Goal: Information Seeking & Learning: Check status

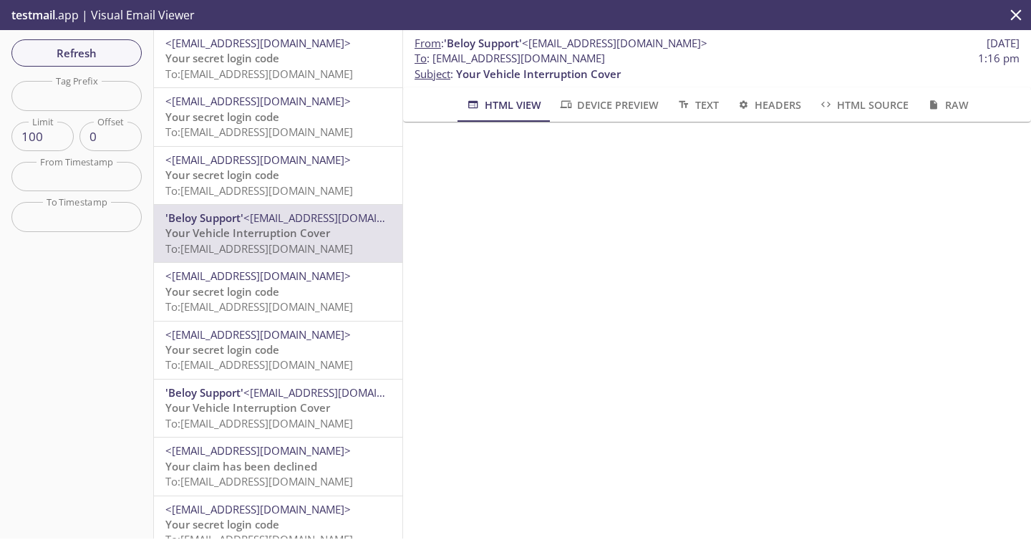
click at [243, 75] on span "To: [EMAIL_ADDRESS][DOMAIN_NAME]" at bounding box center [259, 74] width 188 height 14
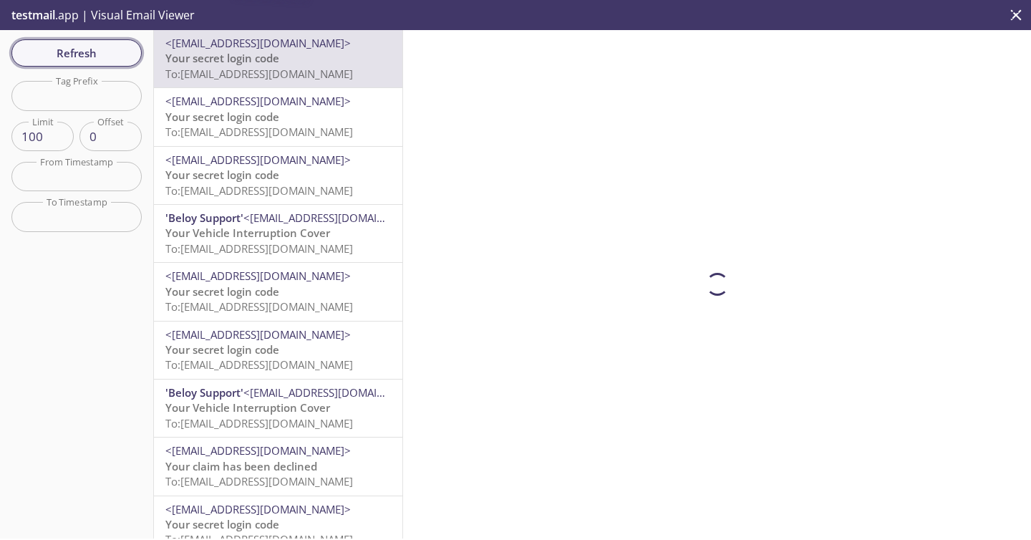
click at [98, 66] on button "Refresh" at bounding box center [76, 52] width 130 height 27
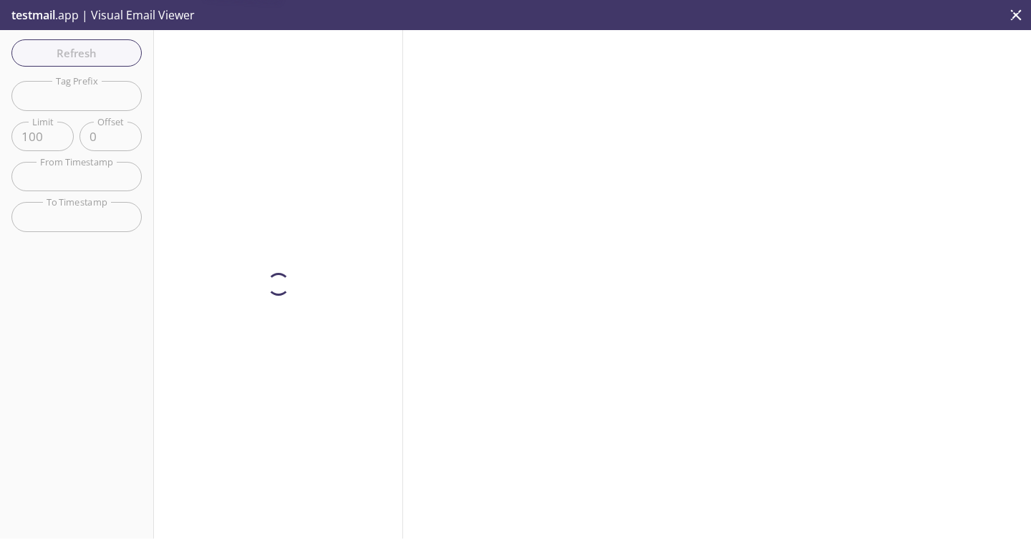
click at [97, 59] on div "Refresh Filters Tag Prefix Tag Prefix Limit 100 Limit Offset 0 Offset From Time…" at bounding box center [77, 284] width 154 height 508
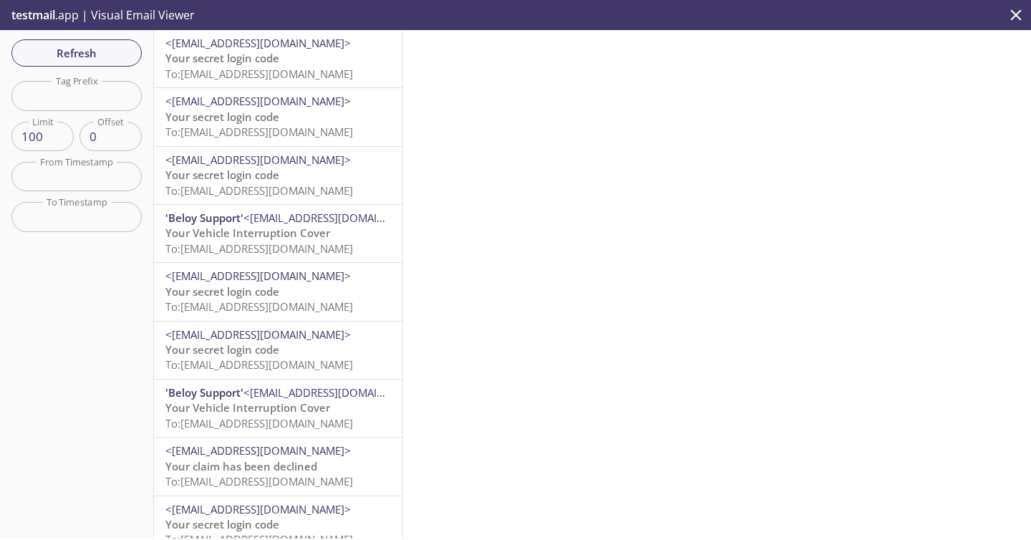
click at [289, 69] on span "To: [EMAIL_ADDRESS][DOMAIN_NAME]" at bounding box center [259, 74] width 188 height 14
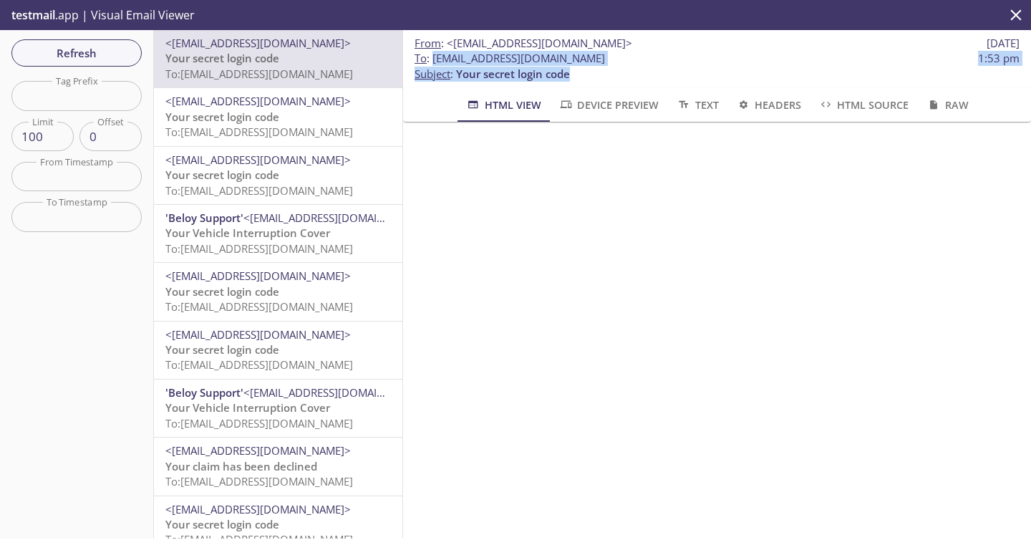
drag, startPoint x: 433, startPoint y: 62, endPoint x: 757, endPoint y: 69, distance: 324.4
click at [765, 66] on p "To : [EMAIL_ADDRESS][DOMAIN_NAME] 1:53 pm Subject : Your secret login code" at bounding box center [716, 66] width 605 height 31
copy p "[EMAIL_ADDRESS][DOMAIN_NAME] 1:53 pm Subject : Your secret login code"
click at [694, 80] on p "To : [EMAIL_ADDRESS][DOMAIN_NAME] 1:53 pm Subject : Your secret login code" at bounding box center [716, 66] width 605 height 31
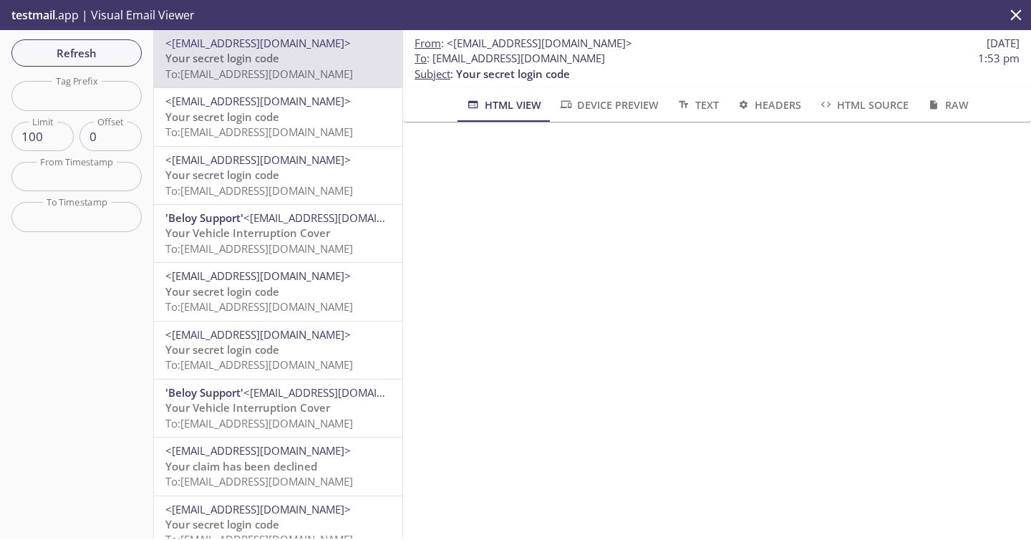
drag, startPoint x: 435, startPoint y: 60, endPoint x: 757, endPoint y: 54, distance: 322.2
click at [757, 54] on span "To : [EMAIL_ADDRESS][DOMAIN_NAME] 1:53 pm" at bounding box center [716, 58] width 605 height 15
copy span "[EMAIL_ADDRESS][DOMAIN_NAME]"
click at [72, 54] on span "Refresh" at bounding box center [76, 53] width 107 height 19
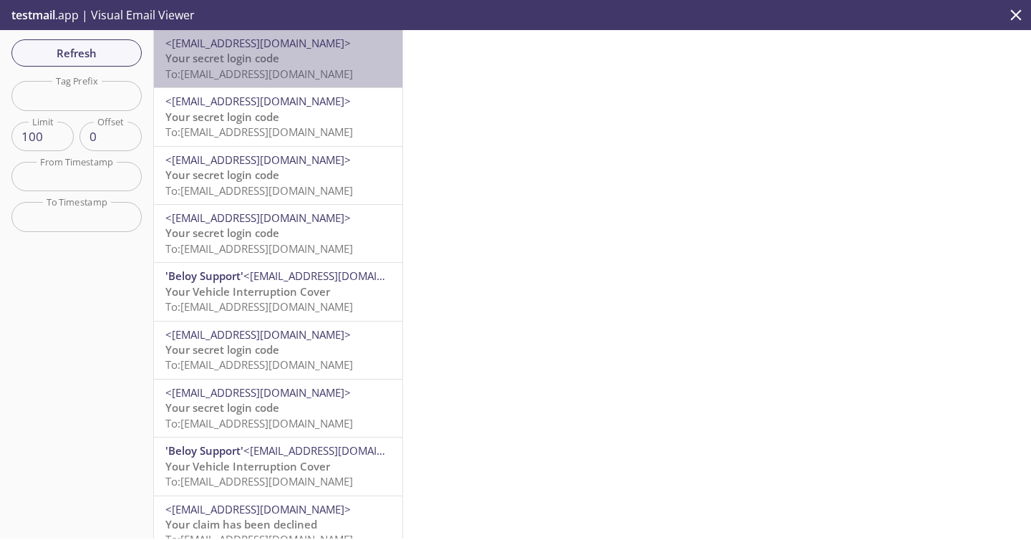
click at [223, 50] on div "<[EMAIL_ADDRESS][DOMAIN_NAME]> Your secret login code To: [EMAIL_ADDRESS][DOMAI…" at bounding box center [278, 59] width 226 height 46
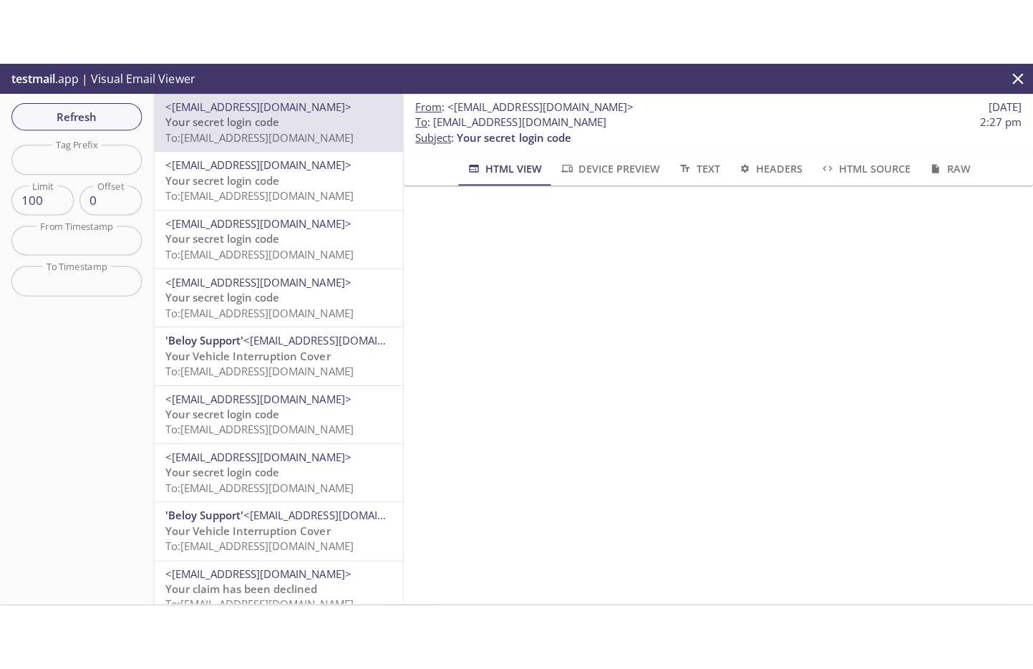
scroll to position [115, 0]
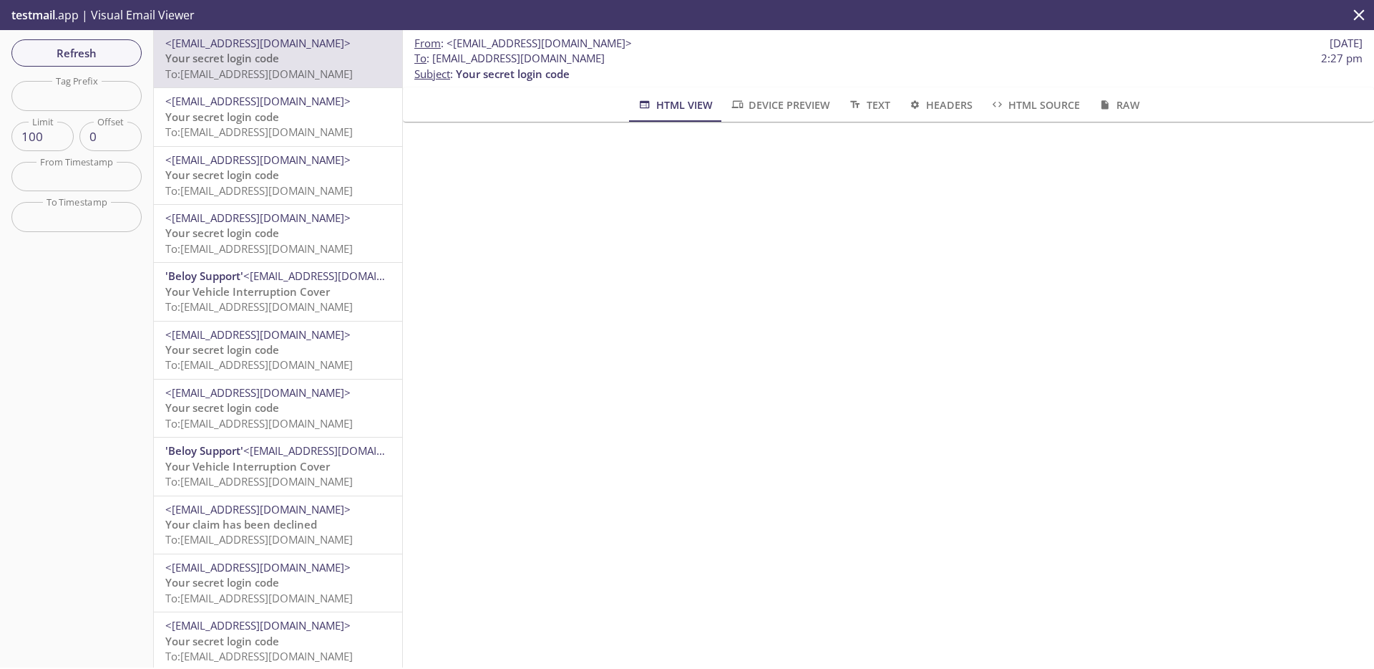
drag, startPoint x: 434, startPoint y: 59, endPoint x: 821, endPoint y: 55, distance: 387.3
click at [821, 55] on span "To : [EMAIL_ADDRESS][DOMAIN_NAME] 2:27 pm" at bounding box center [888, 58] width 949 height 15
copy span "[EMAIL_ADDRESS][DOMAIN_NAME]"
click at [96, 39] on button "Refresh" at bounding box center [76, 52] width 130 height 27
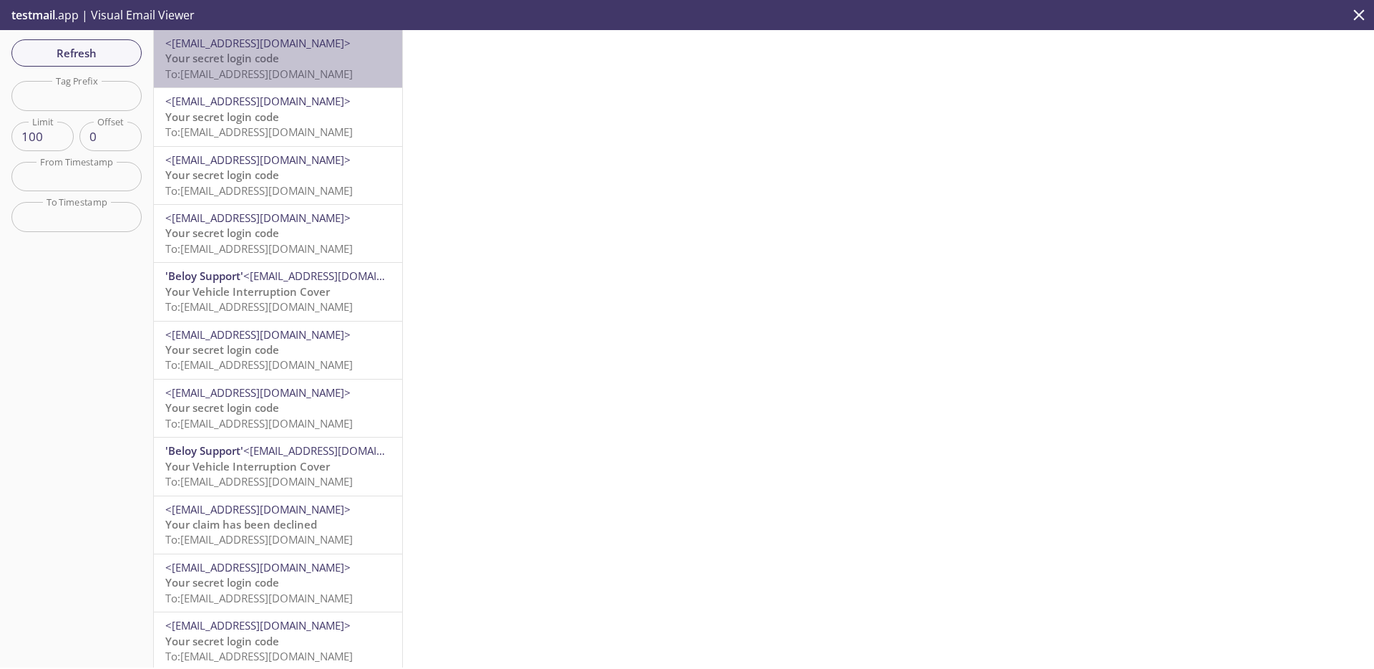
click at [326, 76] on span "To: [EMAIL_ADDRESS][DOMAIN_NAME]" at bounding box center [259, 74] width 188 height 14
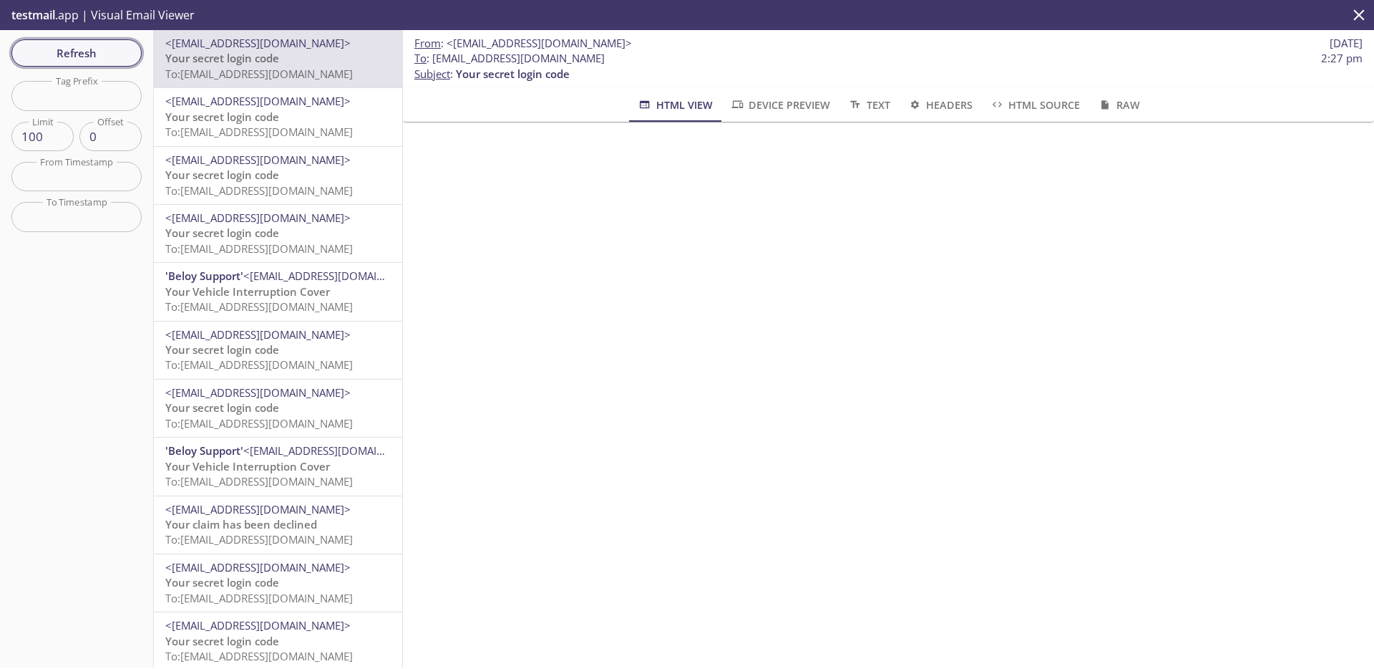
click at [104, 42] on button "Refresh" at bounding box center [76, 52] width 130 height 27
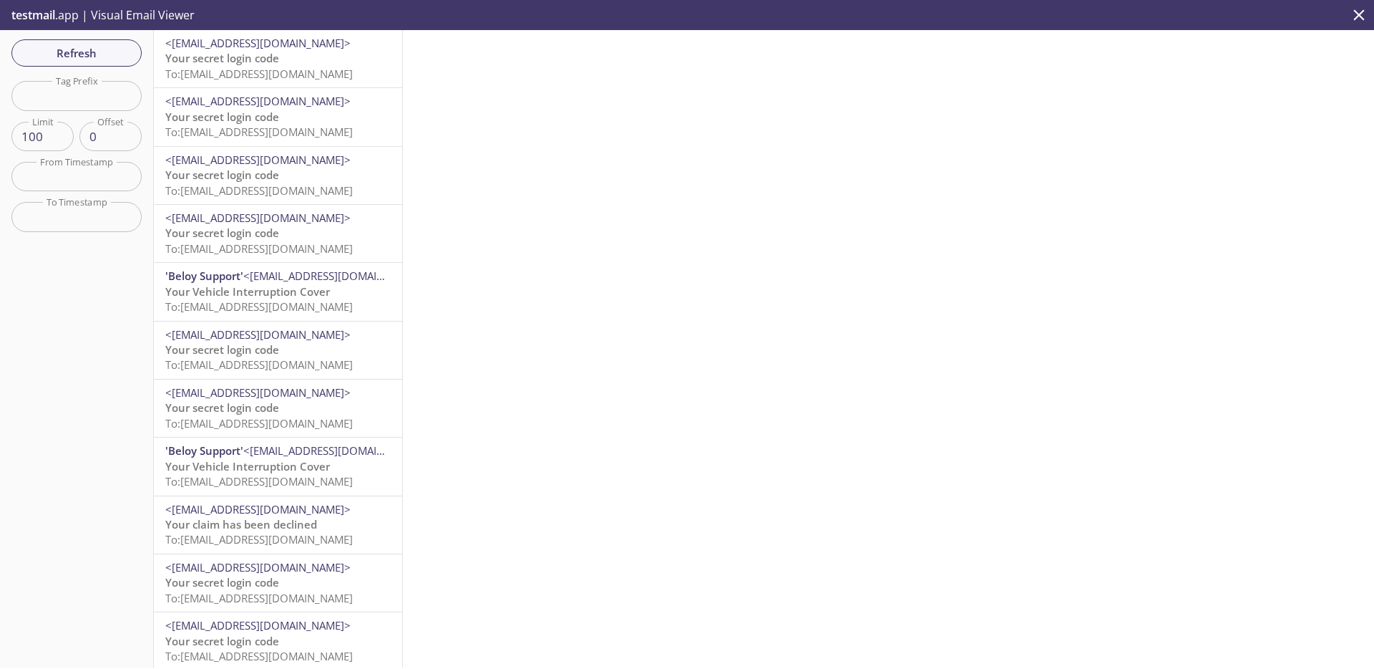
click at [316, 74] on span "To: [EMAIL_ADDRESS][DOMAIN_NAME]" at bounding box center [259, 74] width 188 height 14
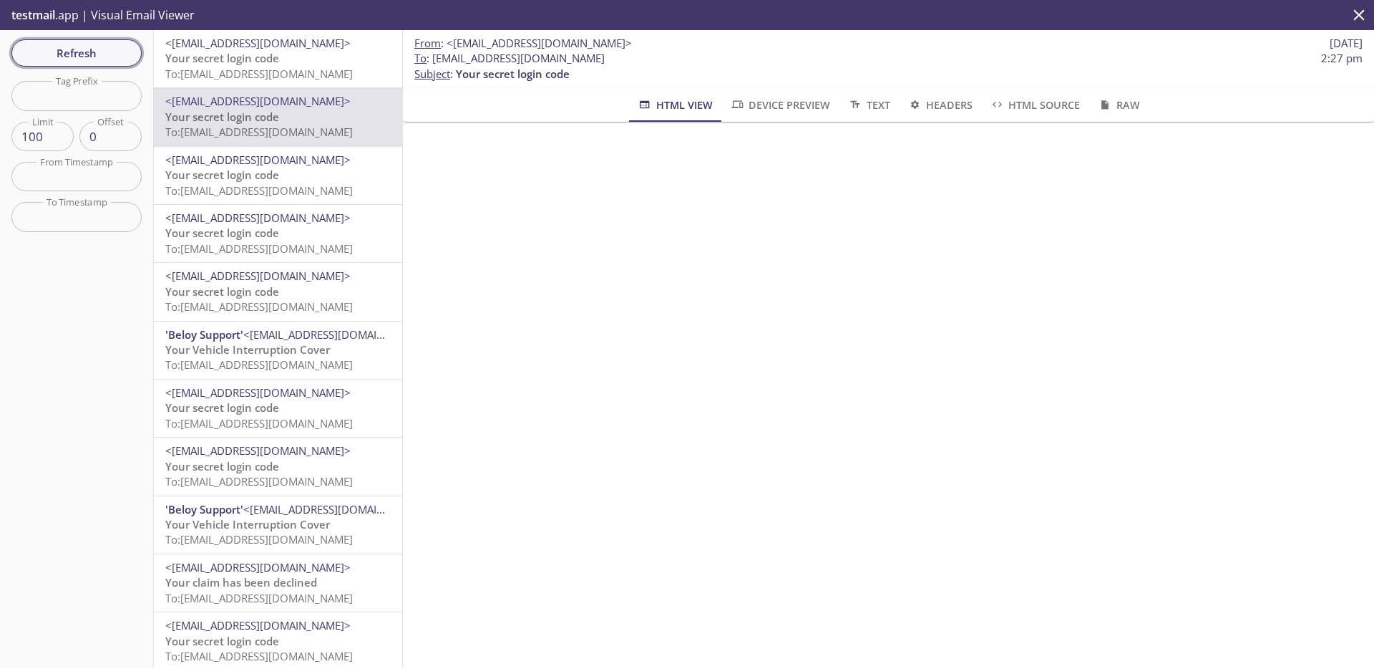
click at [84, 47] on span "Refresh" at bounding box center [76, 53] width 107 height 19
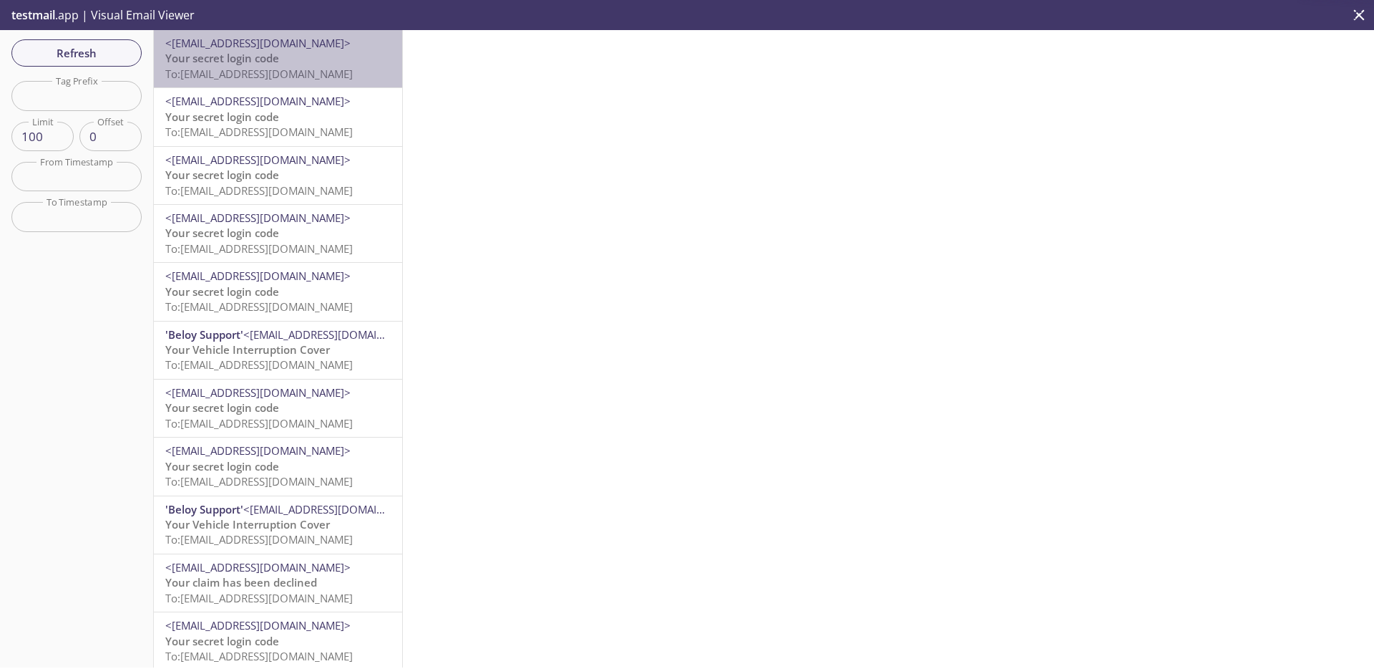
click at [277, 72] on span "To: [EMAIL_ADDRESS][DOMAIN_NAME]" at bounding box center [259, 74] width 188 height 14
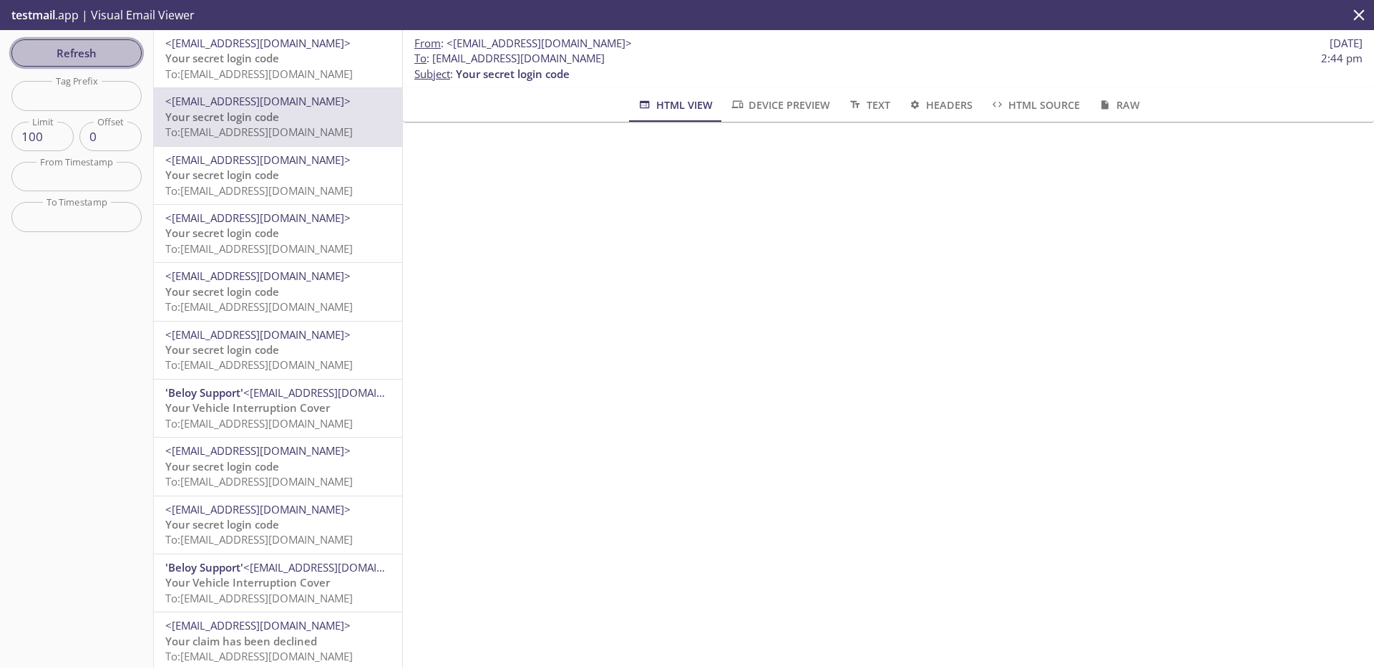
click at [111, 51] on span "Refresh" at bounding box center [76, 53] width 107 height 19
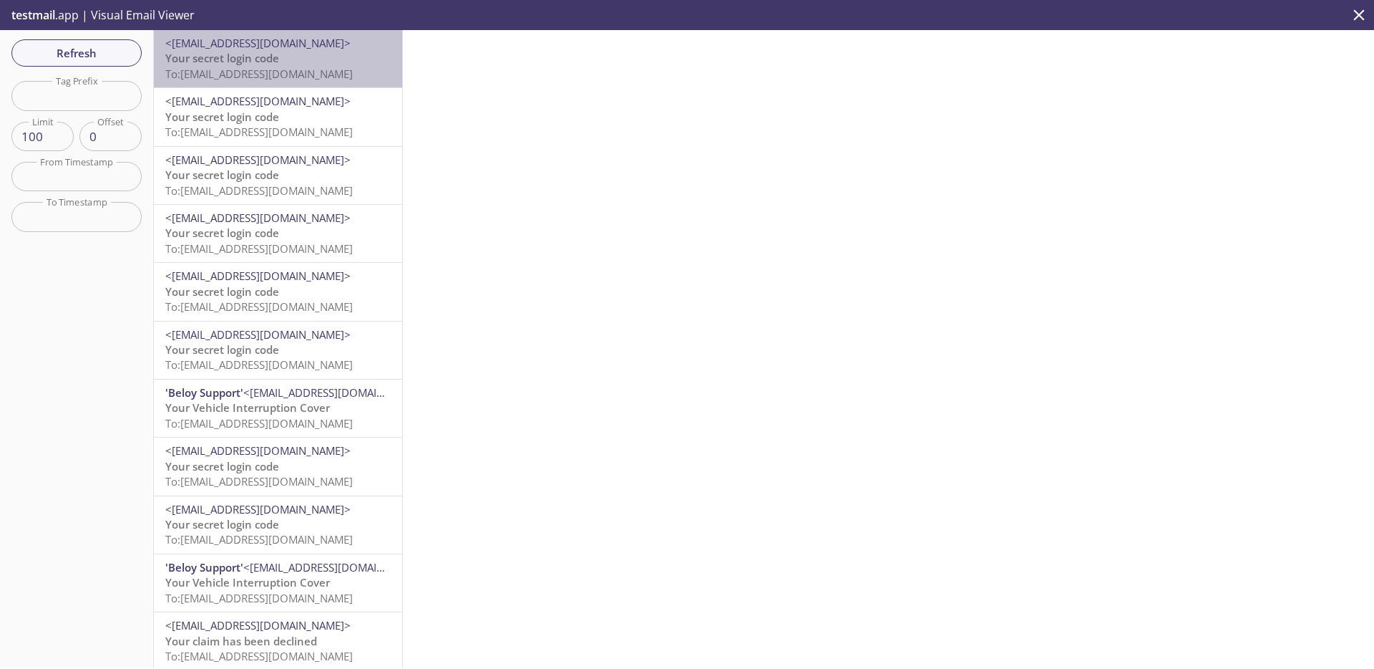
click at [273, 49] on span "<[EMAIL_ADDRESS][DOMAIN_NAME]>" at bounding box center [257, 43] width 185 height 14
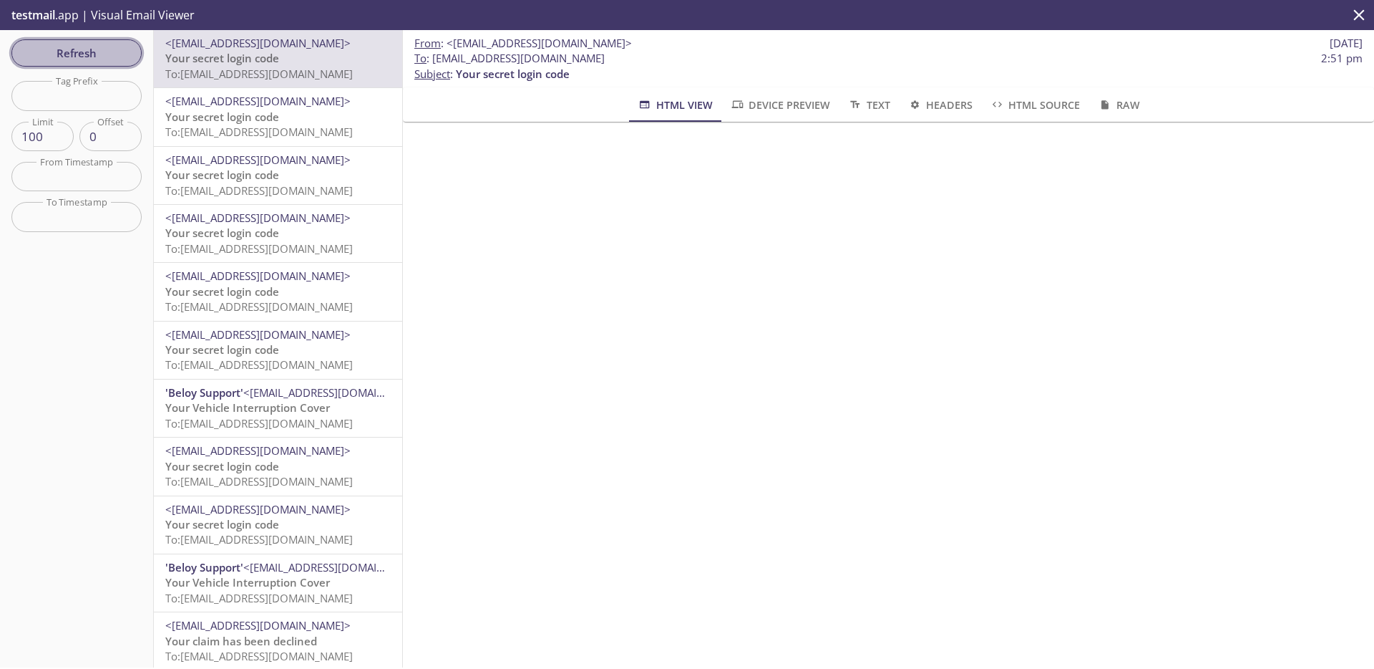
click at [120, 49] on span "Refresh" at bounding box center [76, 53] width 107 height 19
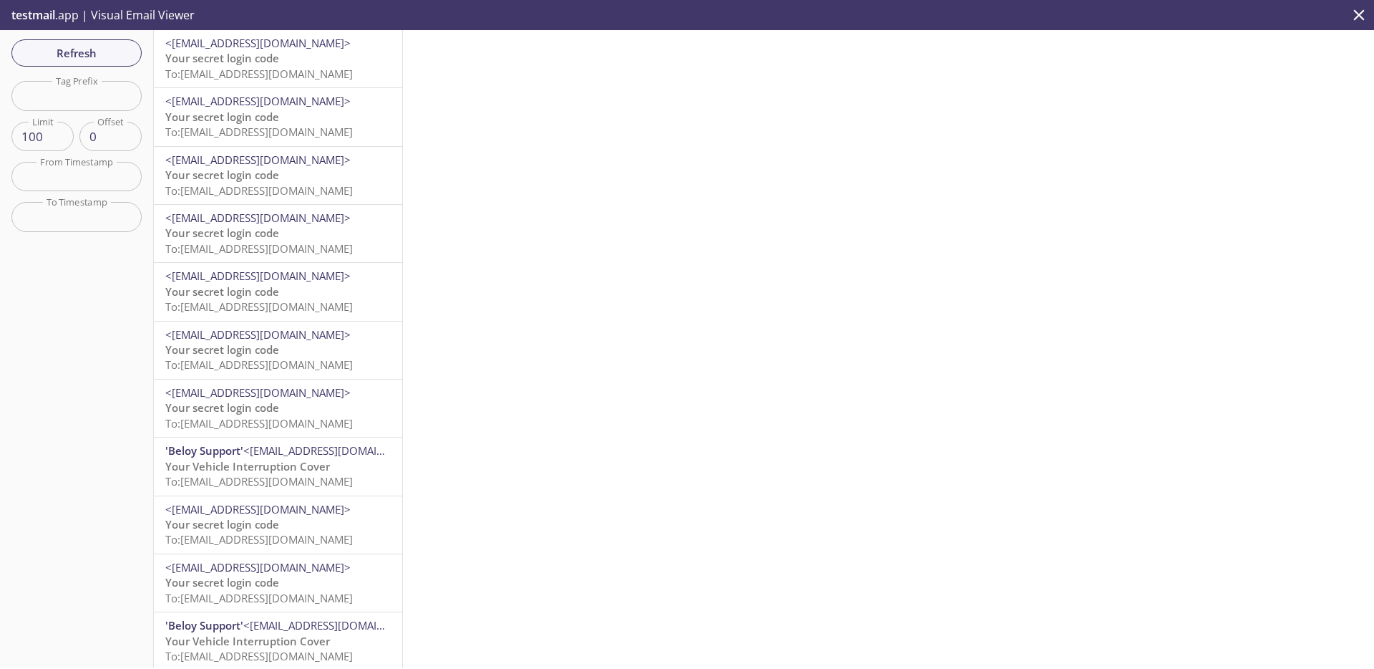
click at [246, 58] on span "Your secret login code" at bounding box center [222, 58] width 114 height 14
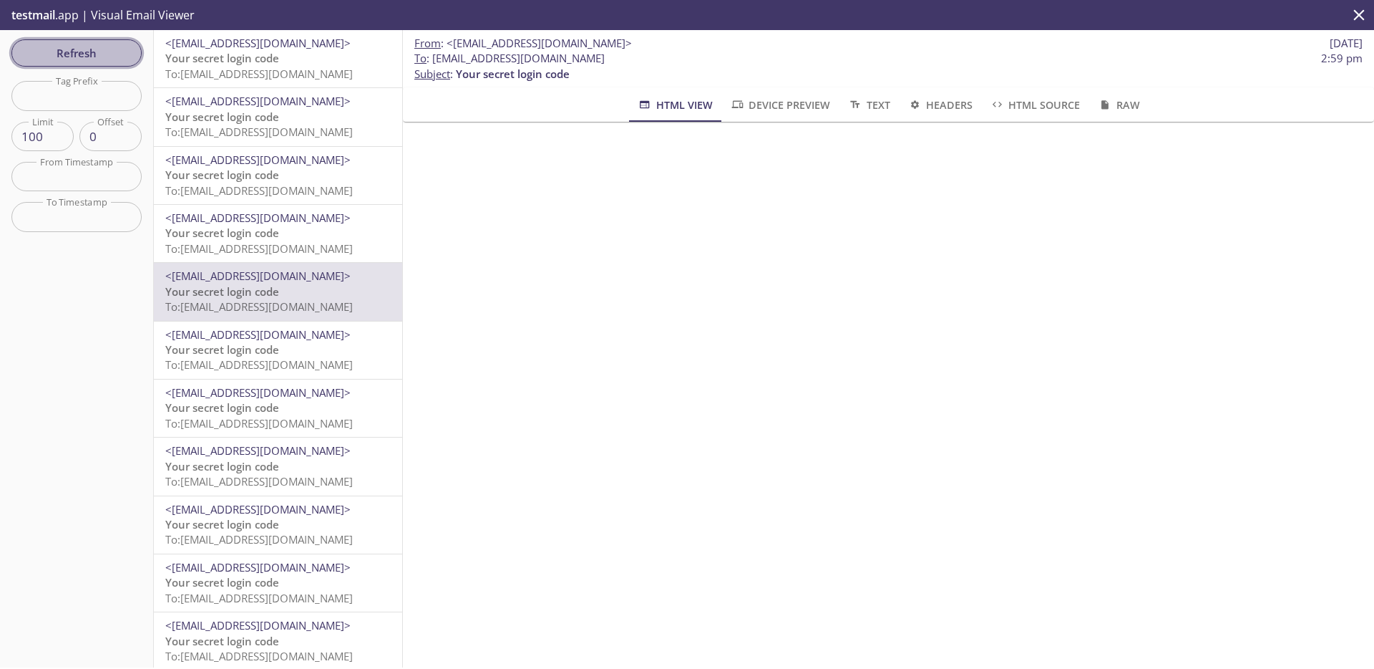
click at [96, 41] on button "Refresh" at bounding box center [76, 52] width 130 height 27
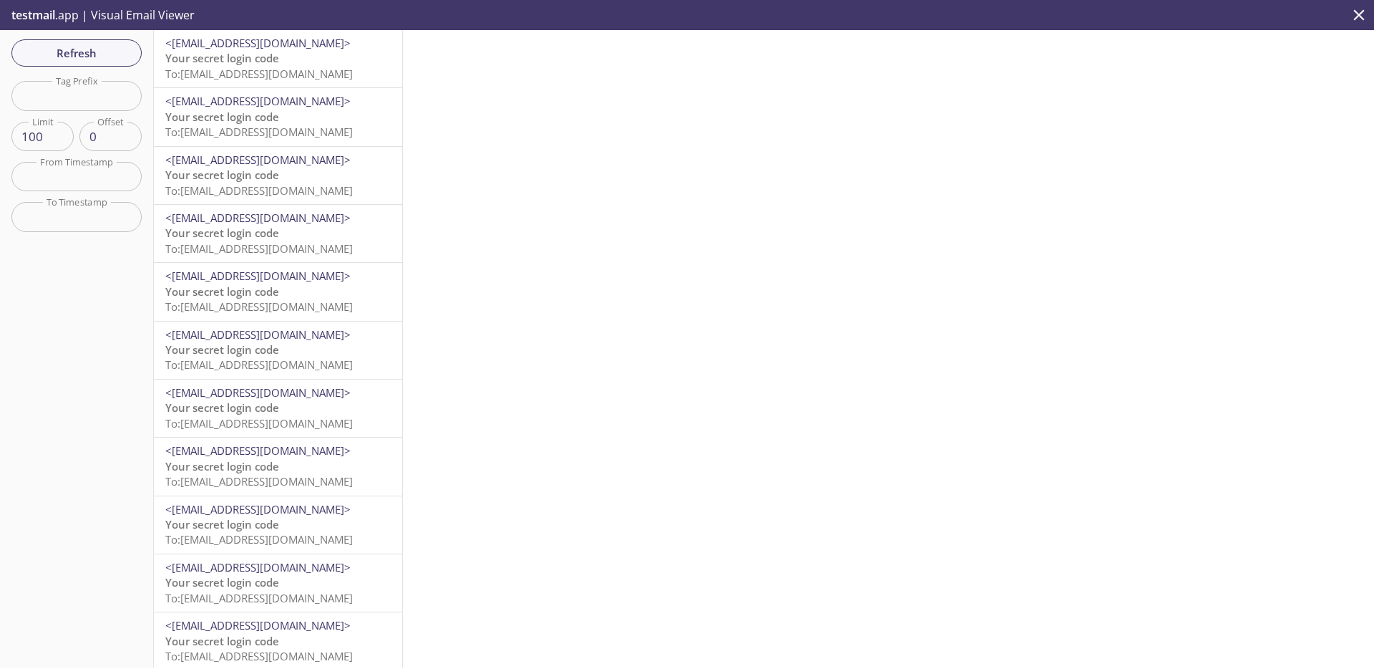
click at [298, 60] on p "Your secret login code To: [EMAIL_ADDRESS][DOMAIN_NAME]" at bounding box center [278, 66] width 226 height 31
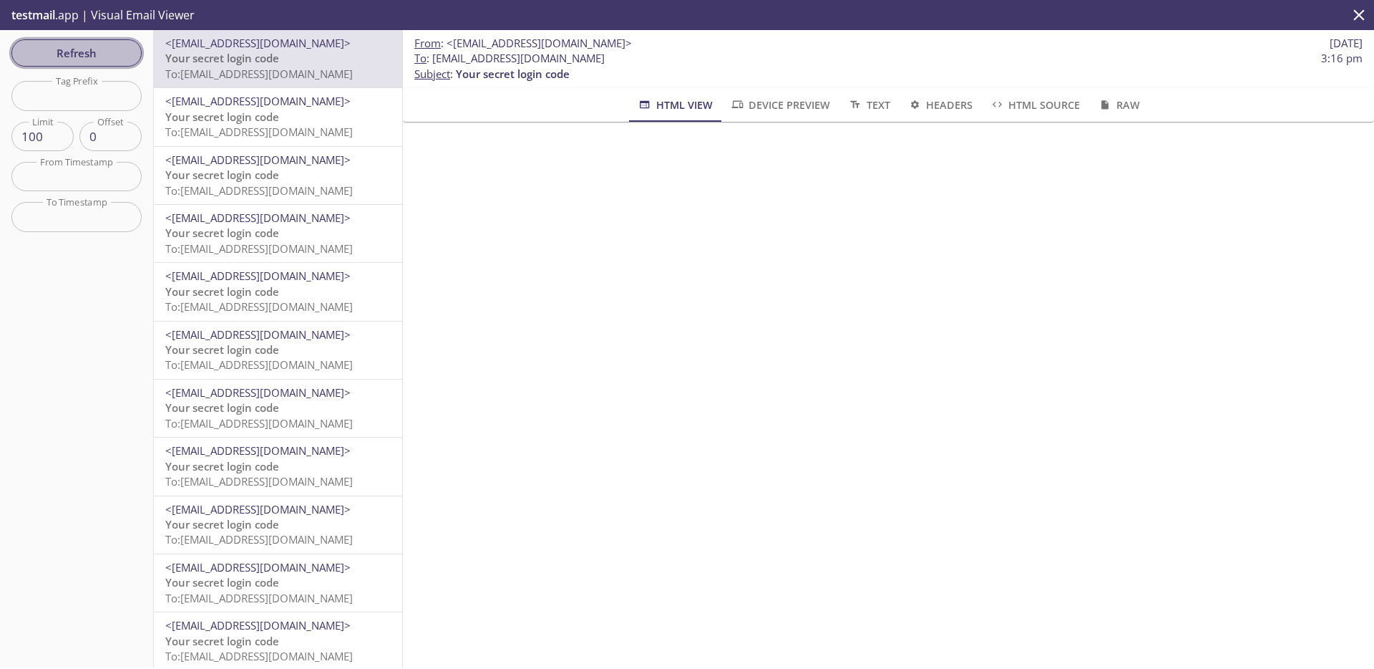
click at [112, 57] on span "Refresh" at bounding box center [76, 53] width 107 height 19
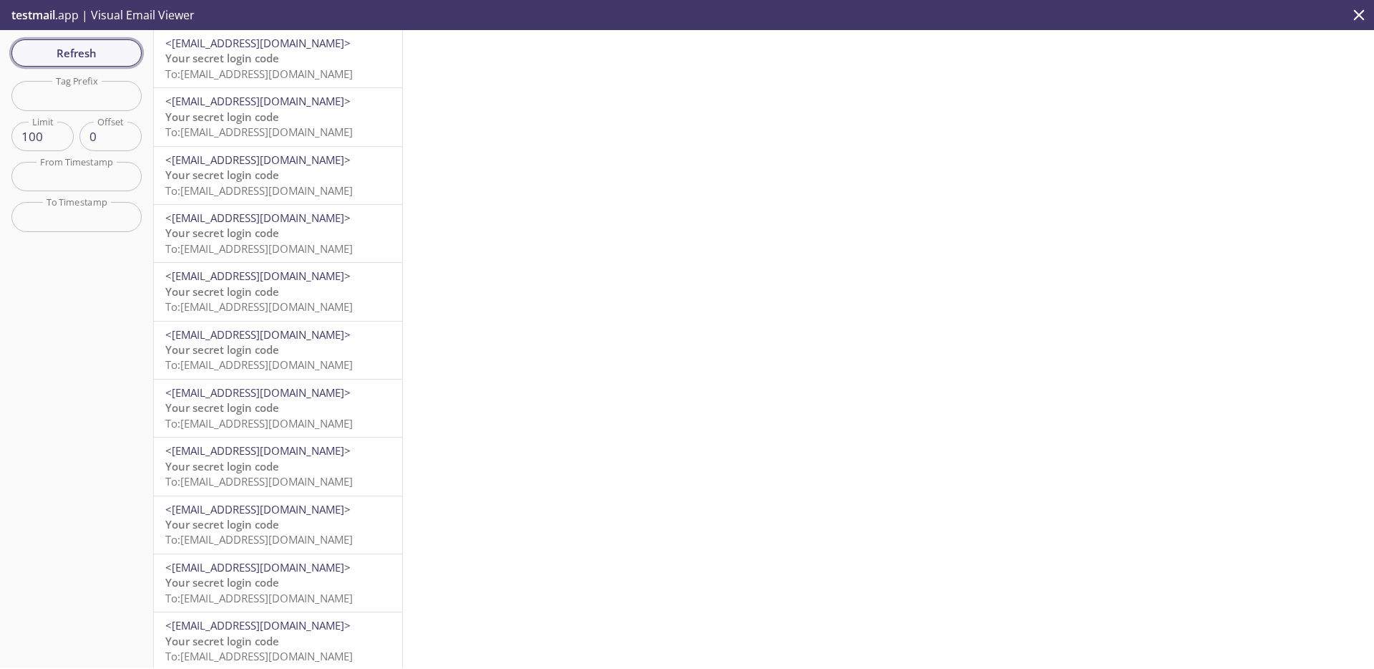
click at [112, 57] on span "Refresh" at bounding box center [76, 53] width 107 height 19
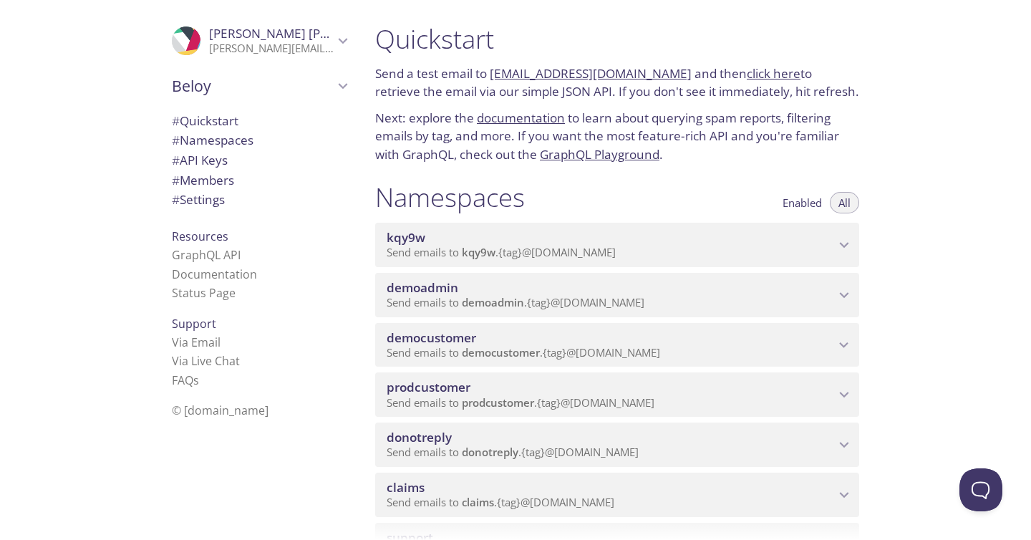
click at [502, 381] on span "prodcustomer" at bounding box center [611, 387] width 448 height 16
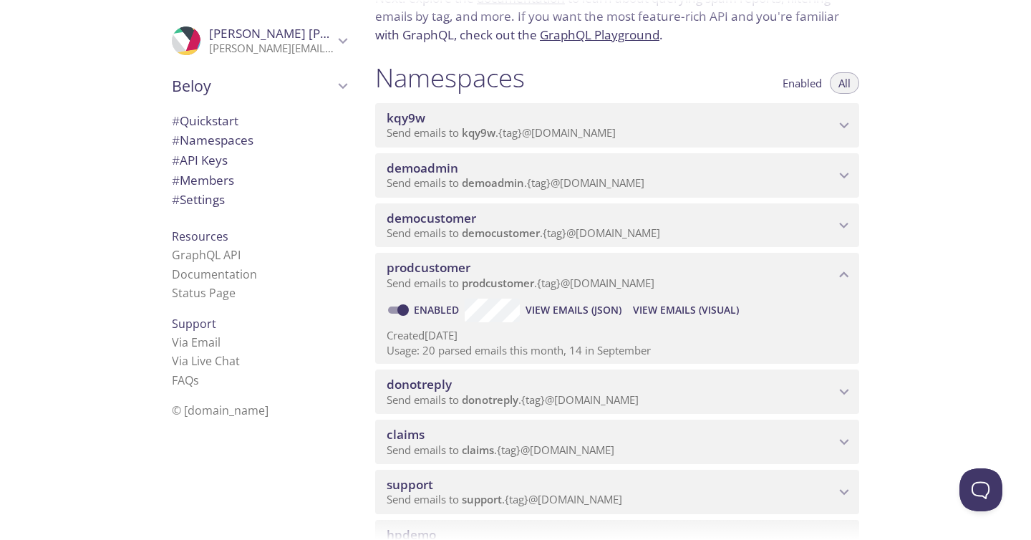
scroll to position [163, 0]
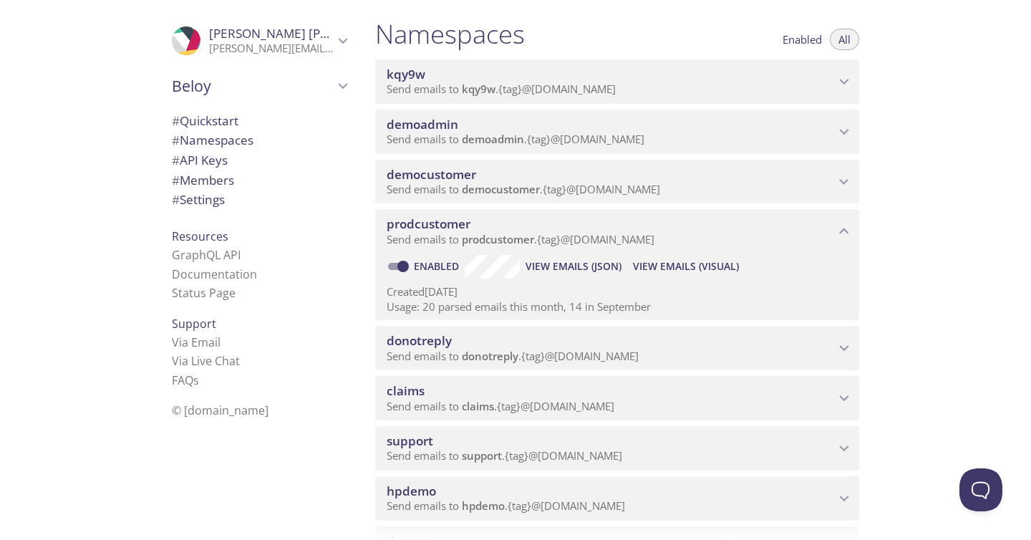
click at [676, 261] on span "View Emails (Visual)" at bounding box center [686, 266] width 106 height 17
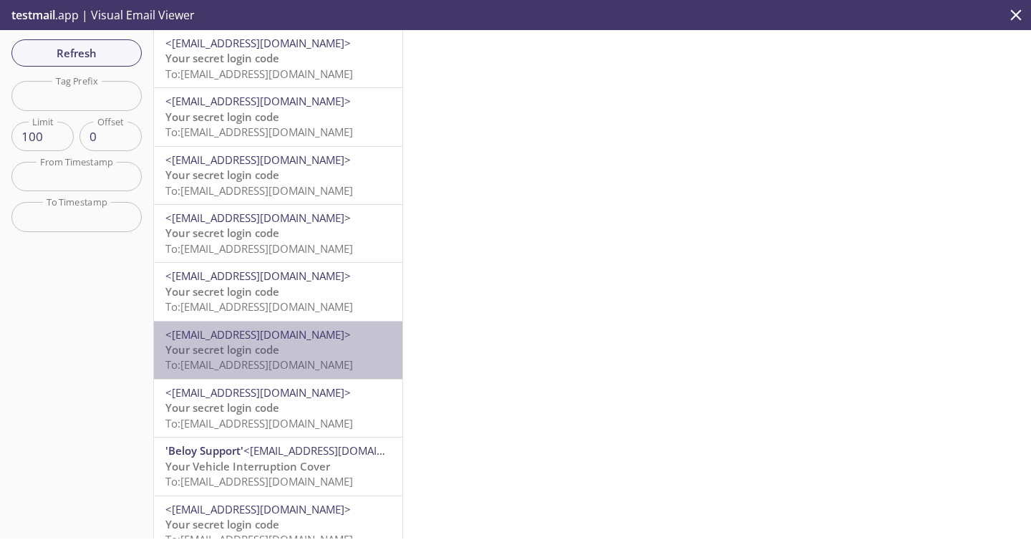
click at [283, 354] on p "Your secret login code To: [EMAIL_ADDRESS][DOMAIN_NAME]" at bounding box center [278, 357] width 226 height 31
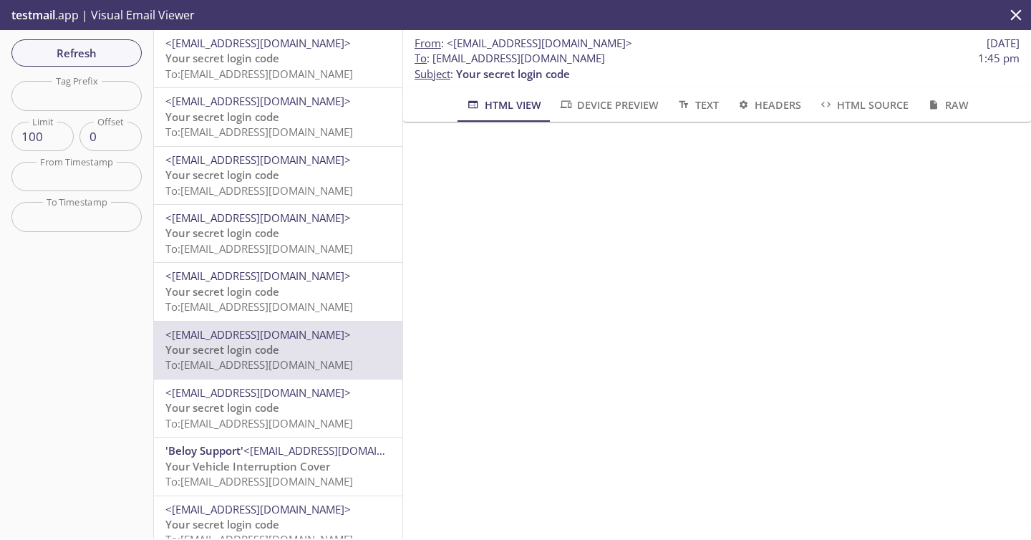
drag, startPoint x: 435, startPoint y: 60, endPoint x: 866, endPoint y: 55, distance: 431.7
click at [866, 55] on span "To : prodcustomer.sapphire+test48484484878787@inbox.testmail.app 1:45 pm" at bounding box center [716, 58] width 605 height 15
copy span "[EMAIL_ADDRESS][DOMAIN_NAME]"
click at [97, 34] on div "Refresh Filters Tag Prefix Tag Prefix Limit 100 Limit Offset 0 Offset From Time…" at bounding box center [77, 284] width 154 height 508
click at [92, 42] on button "Refresh" at bounding box center [76, 52] width 130 height 27
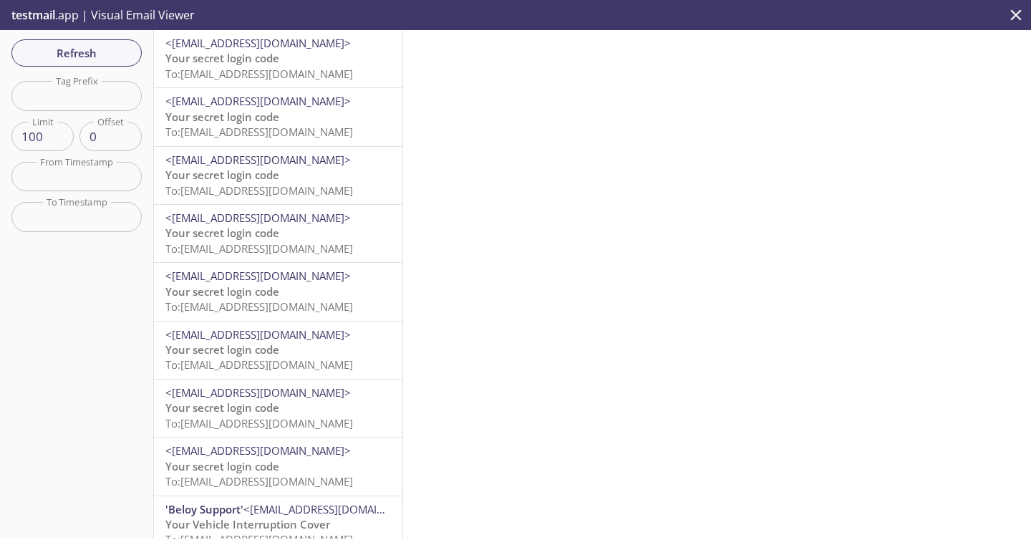
click at [229, 51] on span "Your secret login code" at bounding box center [222, 58] width 114 height 14
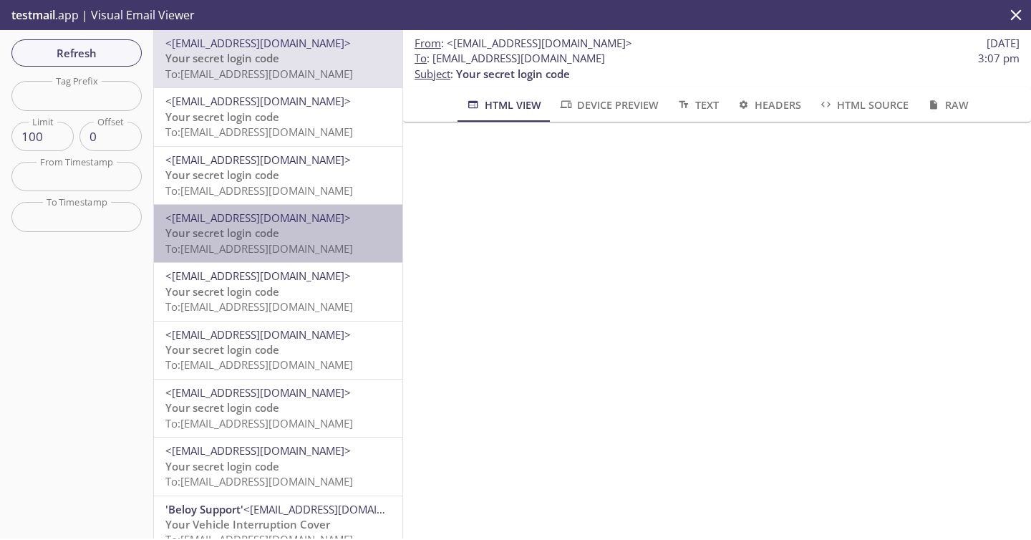
click at [225, 246] on span "To: [EMAIL_ADDRESS][DOMAIN_NAME]" at bounding box center [259, 248] width 188 height 14
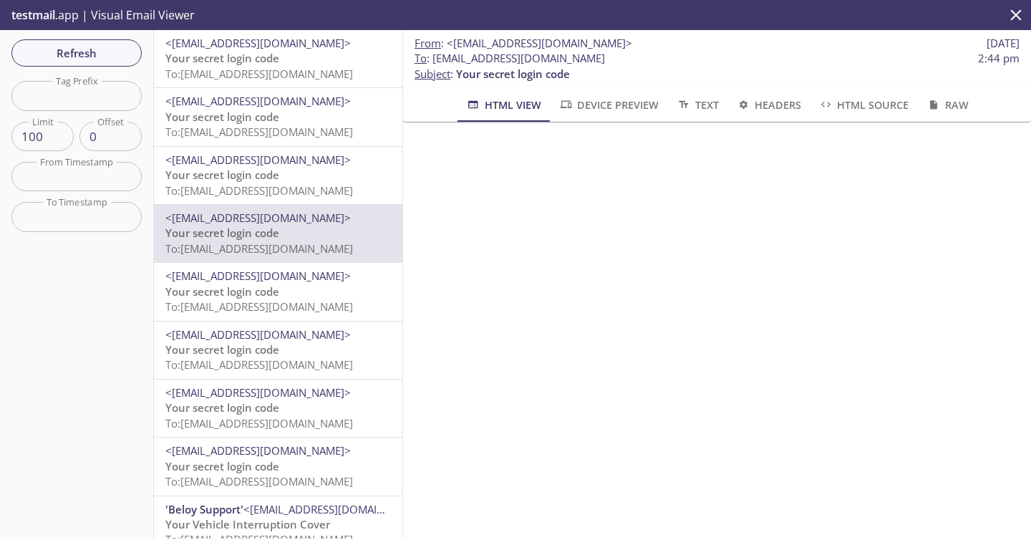
scroll to position [271, 0]
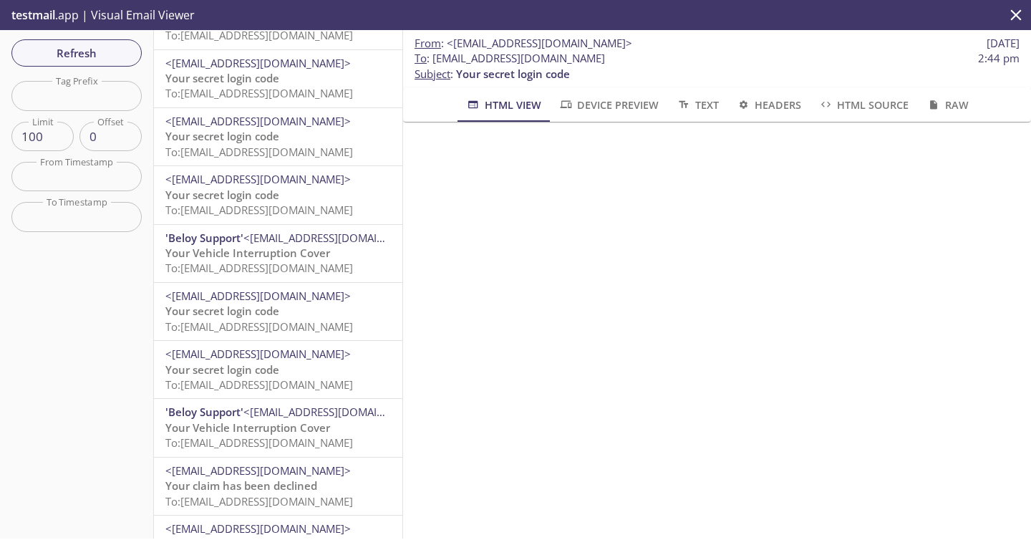
click at [300, 256] on span "Your Vehicle Interruption Cover" at bounding box center [247, 253] width 165 height 14
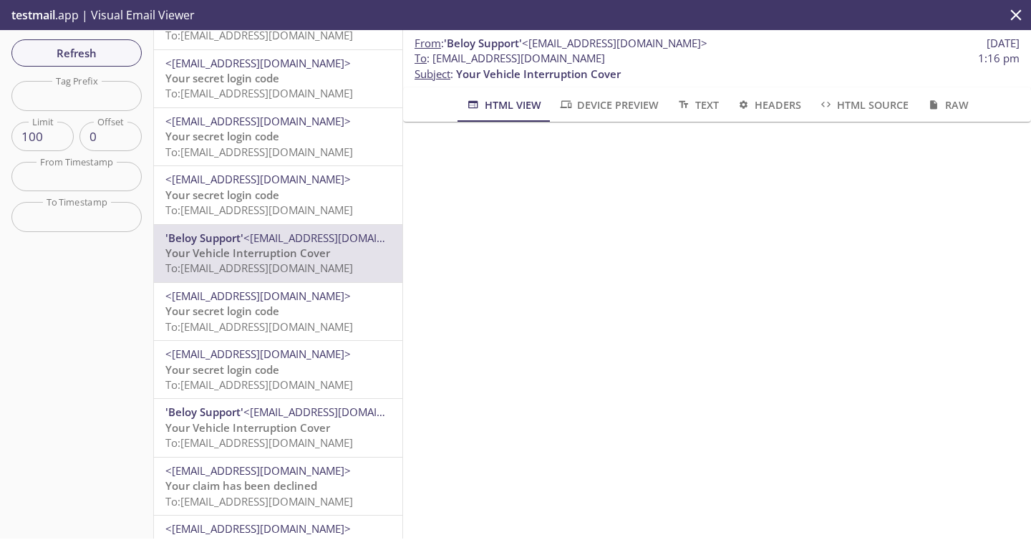
drag, startPoint x: 433, startPoint y: 61, endPoint x: 850, endPoint y: 56, distance: 417.4
click at [850, 56] on span "To : prodcustomer.sapphire+test48484484878787@inbox.testmail.app 1:16 pm" at bounding box center [716, 58] width 605 height 15
copy span "[EMAIL_ADDRESS][DOMAIN_NAME]"
click at [98, 55] on span "Refresh" at bounding box center [76, 53] width 107 height 19
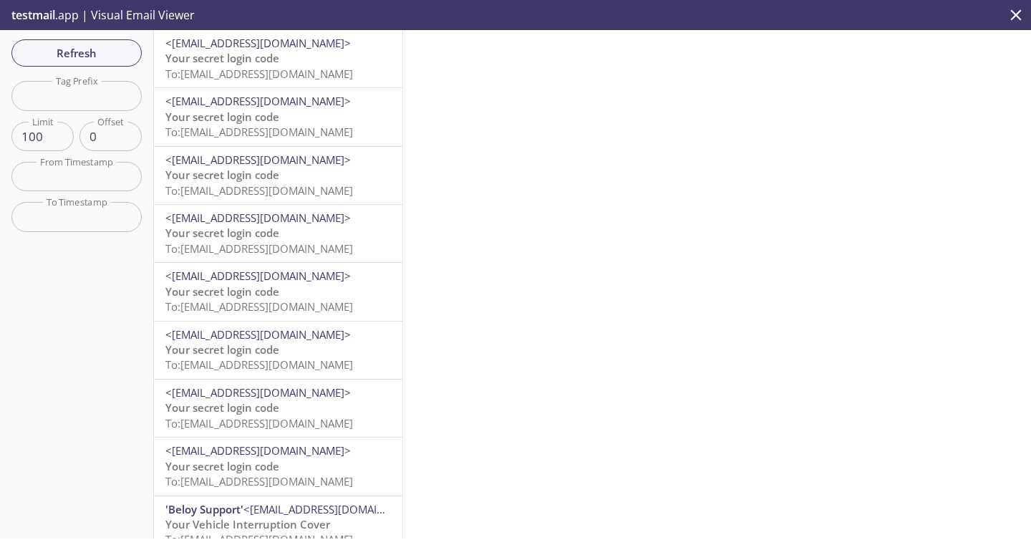
click at [272, 60] on span "Your secret login code" at bounding box center [222, 58] width 114 height 14
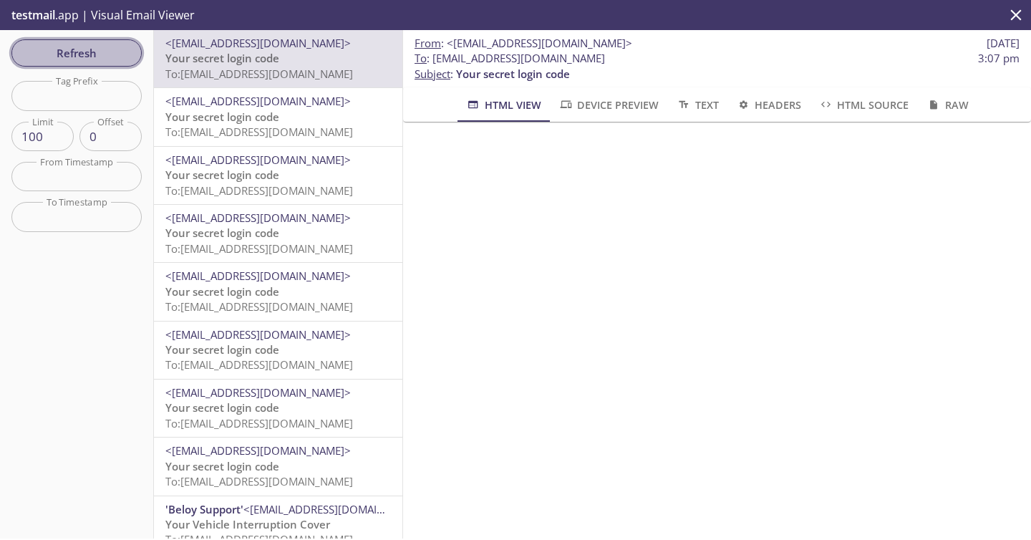
click at [108, 52] on span "Refresh" at bounding box center [76, 53] width 107 height 19
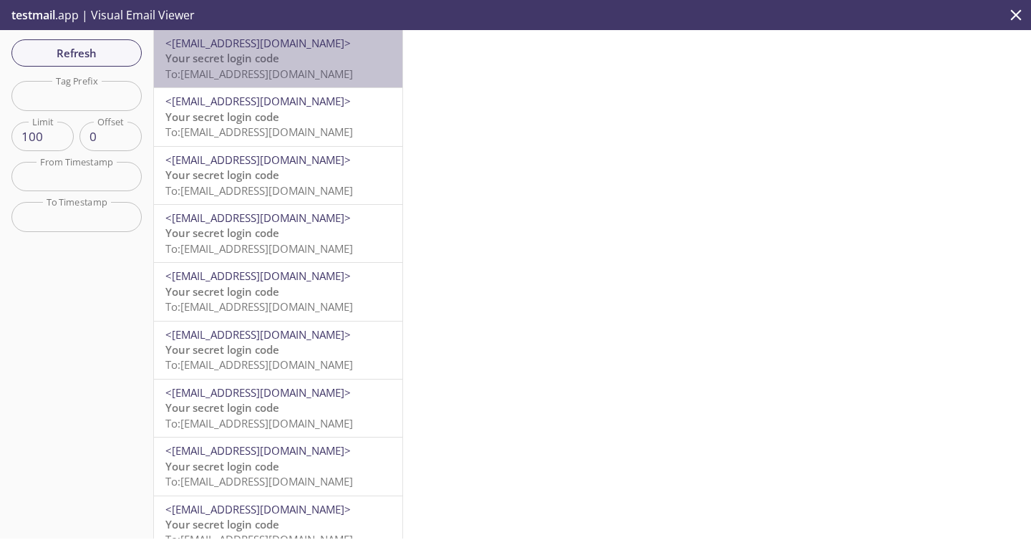
click at [299, 83] on div "<[EMAIL_ADDRESS][DOMAIN_NAME]> Your secret login code To: [EMAIL_ADDRESS][DOMAI…" at bounding box center [278, 58] width 248 height 57
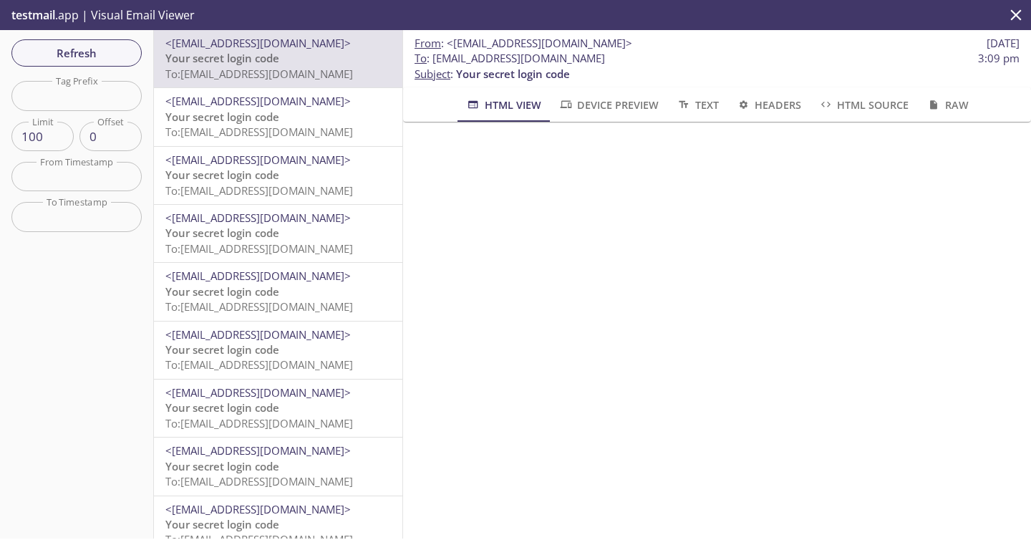
click at [262, 110] on span "Your secret login code" at bounding box center [222, 117] width 114 height 14
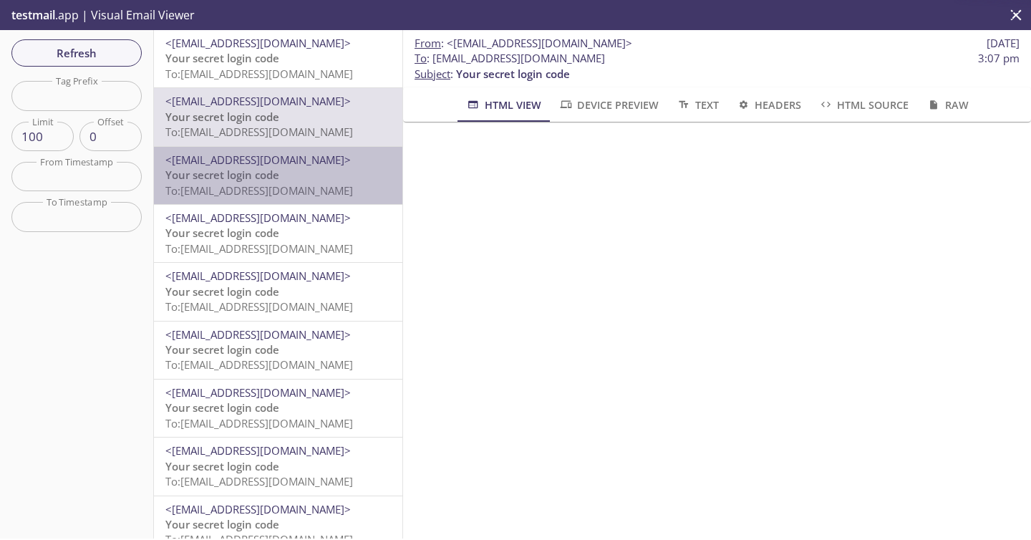
click at [249, 202] on div "<[EMAIL_ADDRESS][DOMAIN_NAME]> Your secret login code To: [EMAIL_ADDRESS][DOMAI…" at bounding box center [278, 175] width 248 height 57
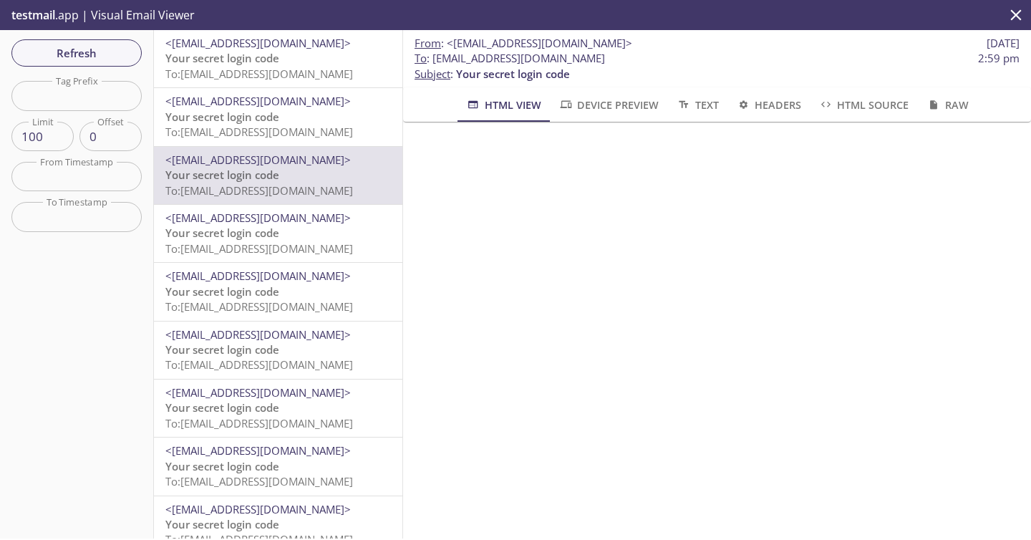
drag, startPoint x: 435, startPoint y: 60, endPoint x: 813, endPoint y: 62, distance: 378.0
click at [813, 62] on span "To : prodcustomer.sapphire+test21032025003@inbox.testmail.app 2:59 pm" at bounding box center [716, 58] width 605 height 15
copy span "[EMAIL_ADDRESS][DOMAIN_NAME]"
click at [127, 52] on span "Refresh" at bounding box center [76, 53] width 107 height 19
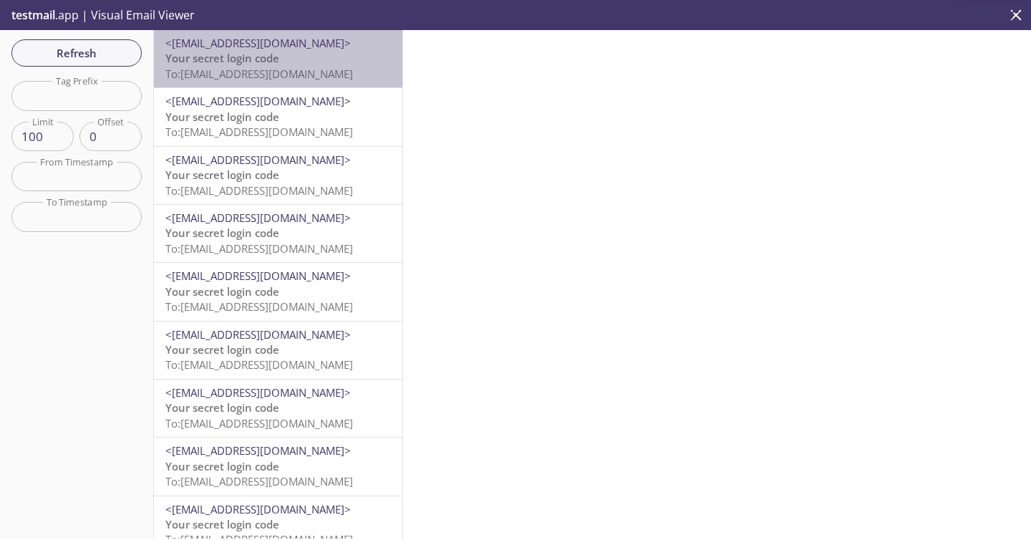
click at [281, 64] on p "Your secret login code To: prodcustomer.sapphire+test21032025003@inbox.testmail…" at bounding box center [278, 66] width 226 height 31
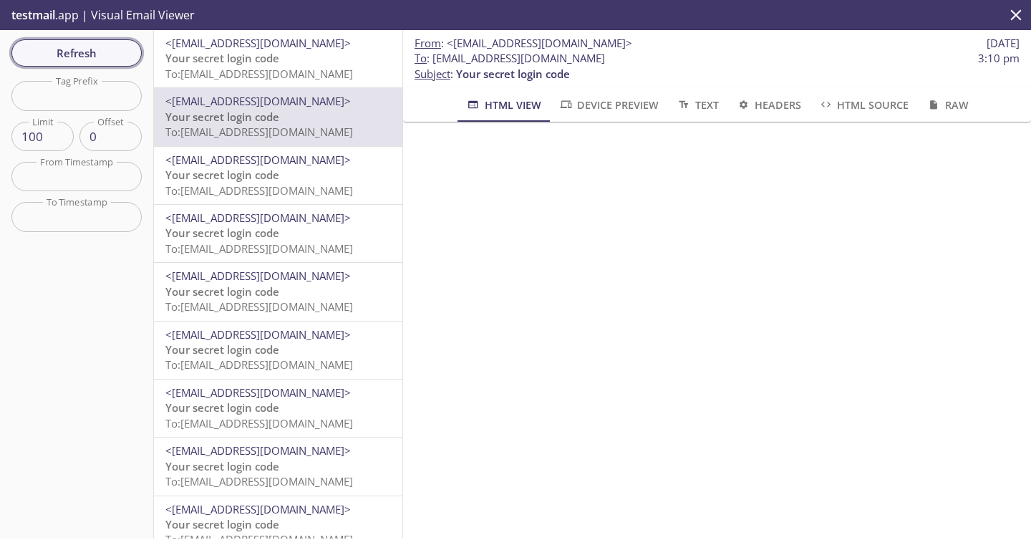
click at [119, 59] on span "Refresh" at bounding box center [76, 53] width 107 height 19
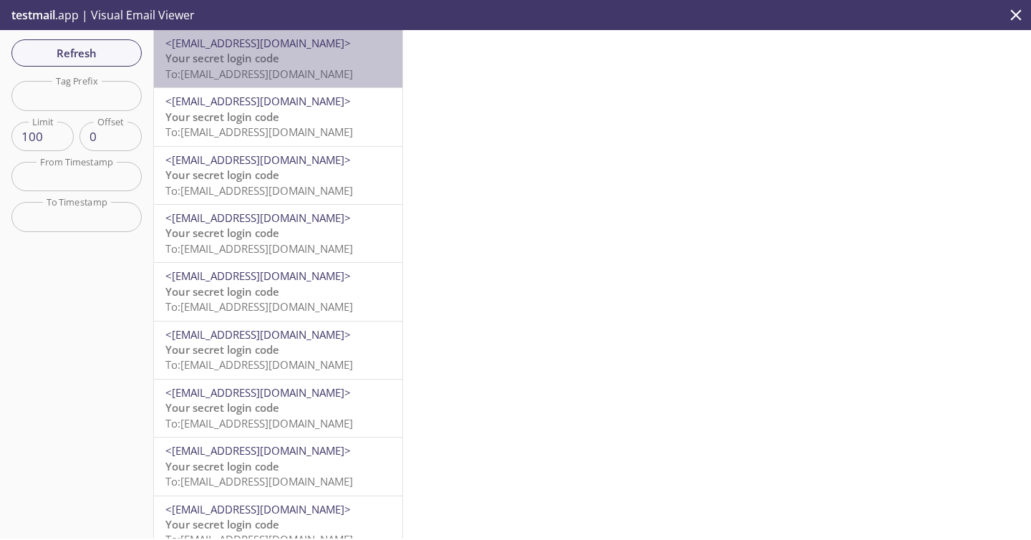
click at [309, 74] on span "To: prodcustomer.sapphire+test48484484878787@inbox.testmail.app" at bounding box center [259, 74] width 188 height 14
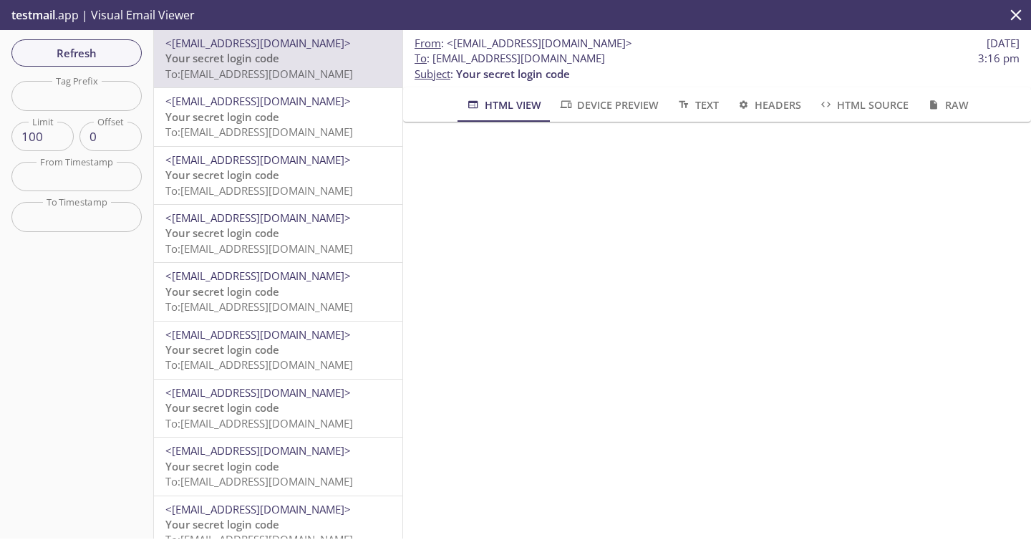
click at [311, 136] on span "To: [EMAIL_ADDRESS][DOMAIN_NAME]" at bounding box center [259, 132] width 188 height 14
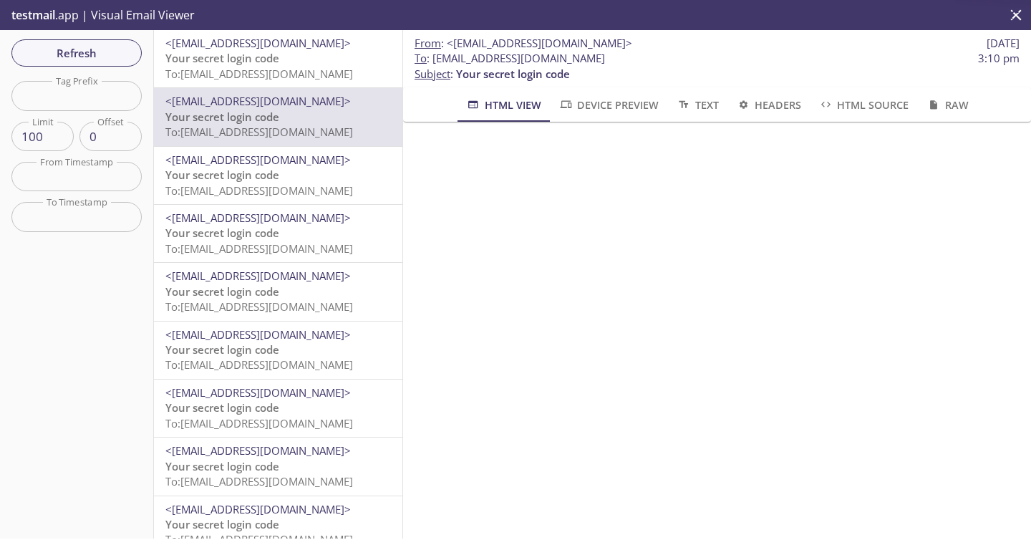
click at [313, 175] on p "Your secret login code To: [EMAIL_ADDRESS][DOMAIN_NAME]" at bounding box center [278, 183] width 226 height 31
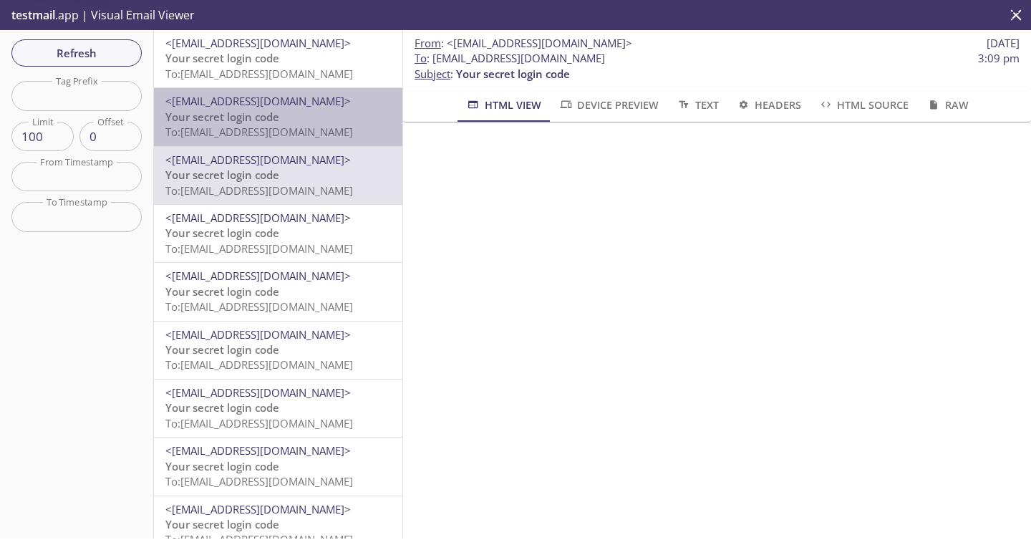
click at [313, 101] on span "<[EMAIL_ADDRESS][DOMAIN_NAME]>" at bounding box center [278, 101] width 226 height 15
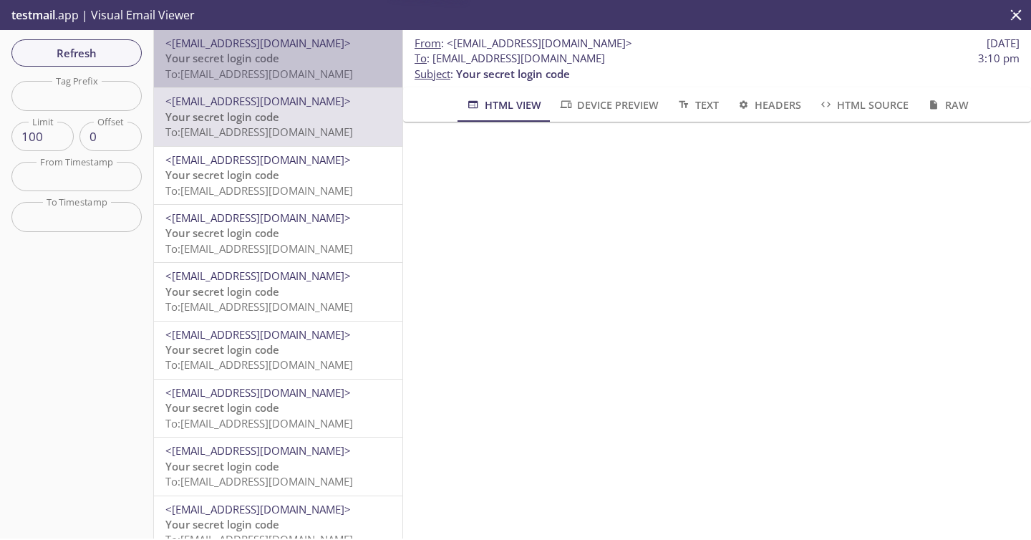
click at [305, 60] on p "Your secret login code To: [EMAIL_ADDRESS][DOMAIN_NAME]" at bounding box center [278, 66] width 226 height 31
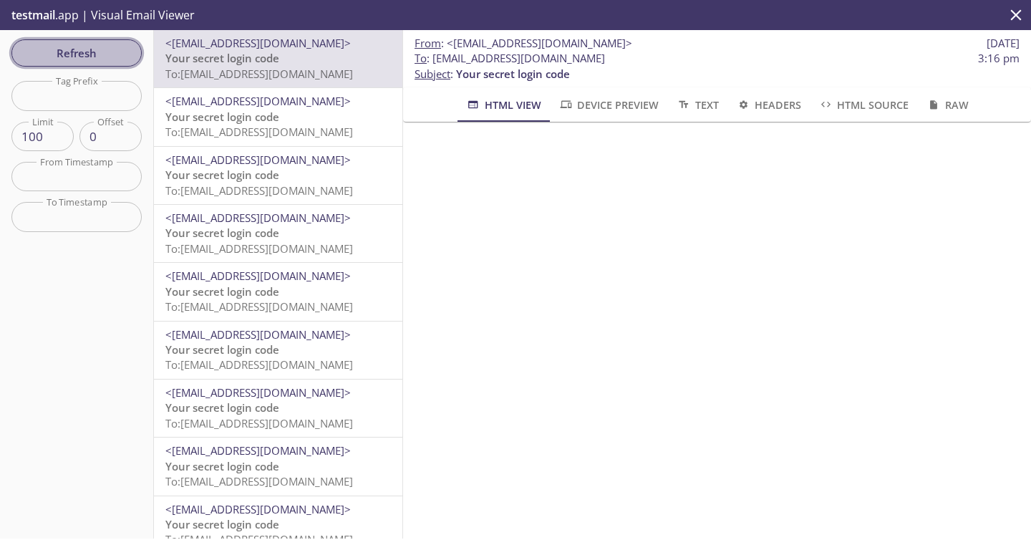
click at [102, 52] on span "Refresh" at bounding box center [76, 53] width 107 height 19
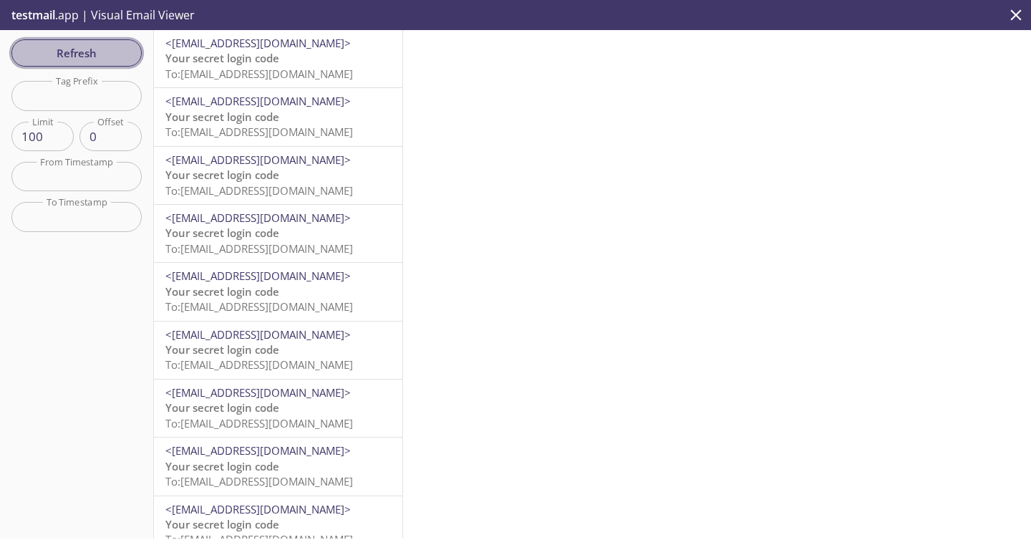
click at [102, 52] on span "Refresh" at bounding box center [76, 53] width 107 height 19
click at [114, 57] on span "Refresh" at bounding box center [76, 53] width 107 height 19
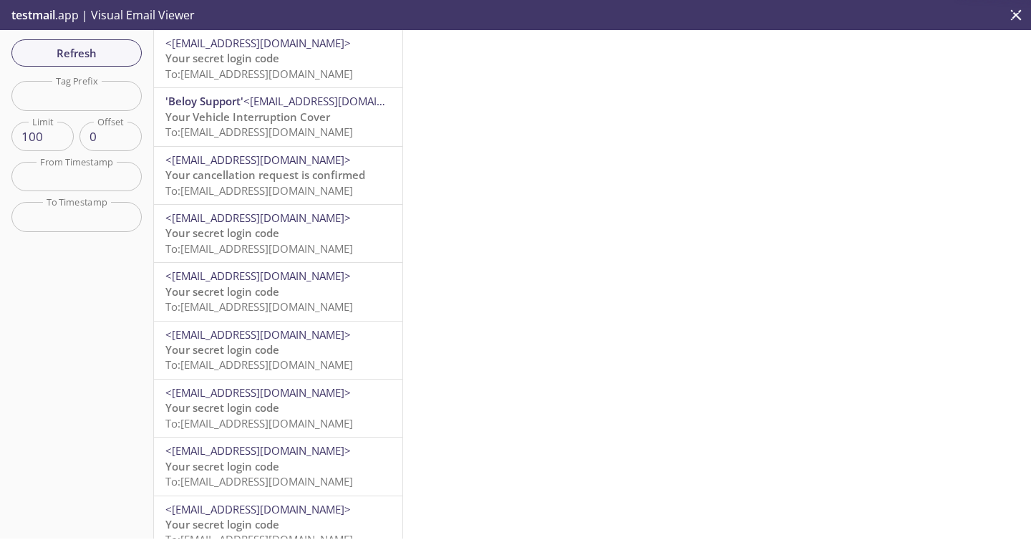
click at [276, 71] on span "To: prodcustomer.sapphire+test48484484878787@inbox.testmail.app" at bounding box center [259, 74] width 188 height 14
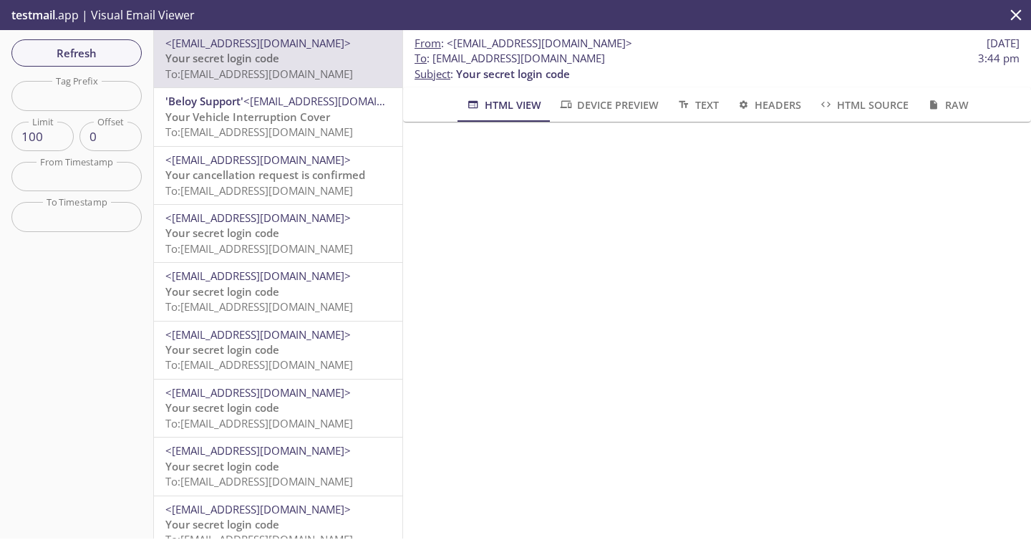
drag, startPoint x: 437, startPoint y: 58, endPoint x: 805, endPoint y: 65, distance: 367.3
click at [805, 65] on span "To : prodcustomer.sapphire+test48484484878787@inbox.testmail.app 3:44 pm" at bounding box center [716, 58] width 605 height 15
drag, startPoint x: 805, startPoint y: 65, endPoint x: 453, endPoint y: 56, distance: 351.6
click at [453, 56] on span "To : prodcustomer.sapphire+test48484484878787@inbox.testmail.app 3:44 pm" at bounding box center [716, 58] width 605 height 15
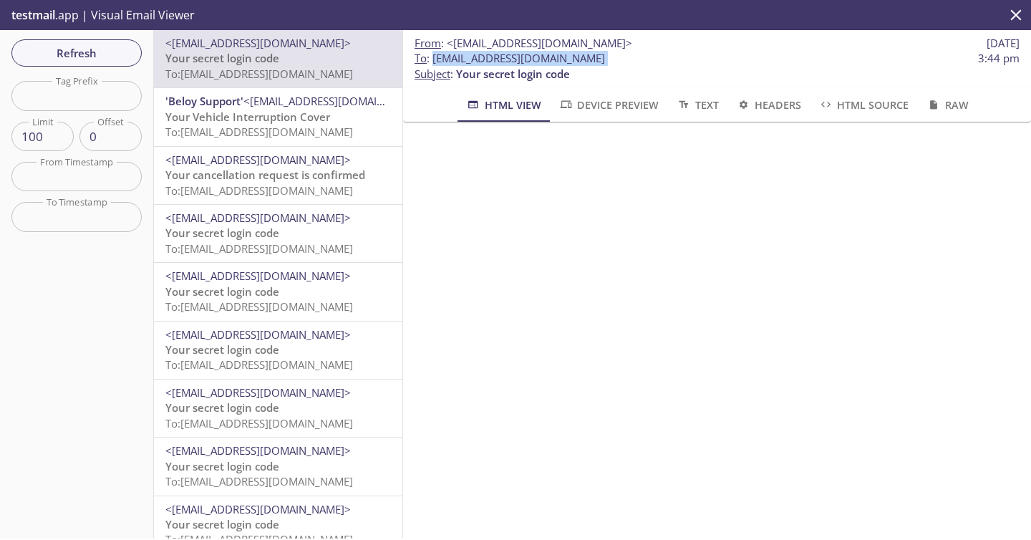
click at [252, 122] on span "Your Vehicle Interruption Cover" at bounding box center [247, 117] width 165 height 14
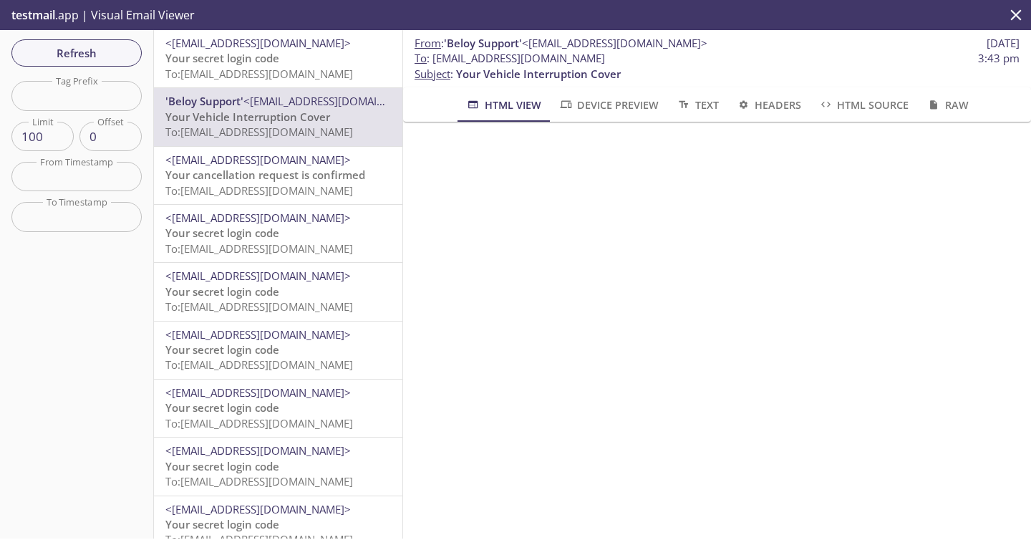
scroll to position [593, 0]
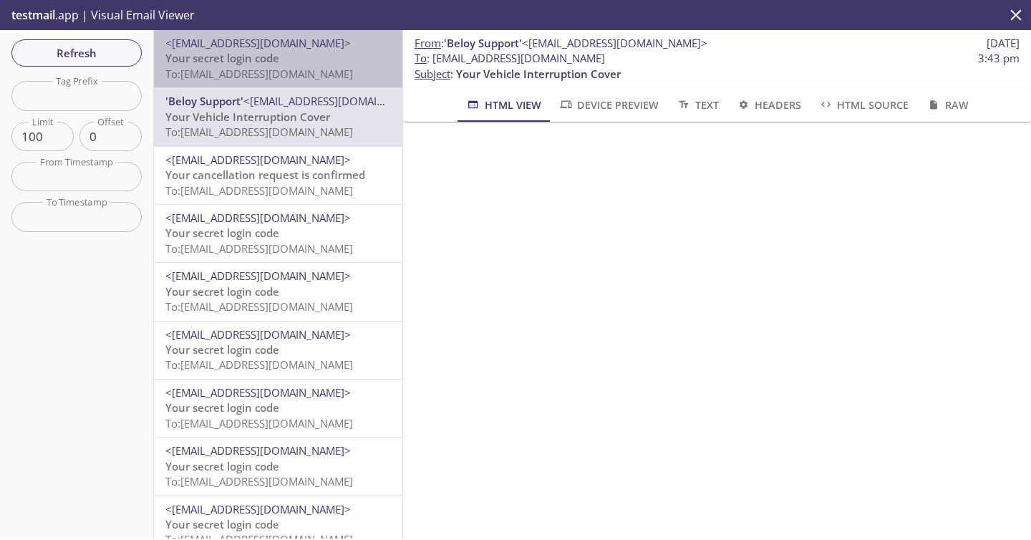
click at [321, 71] on span "To: prodcustomer.sapphire+test48484484878787@inbox.testmail.app" at bounding box center [259, 74] width 188 height 14
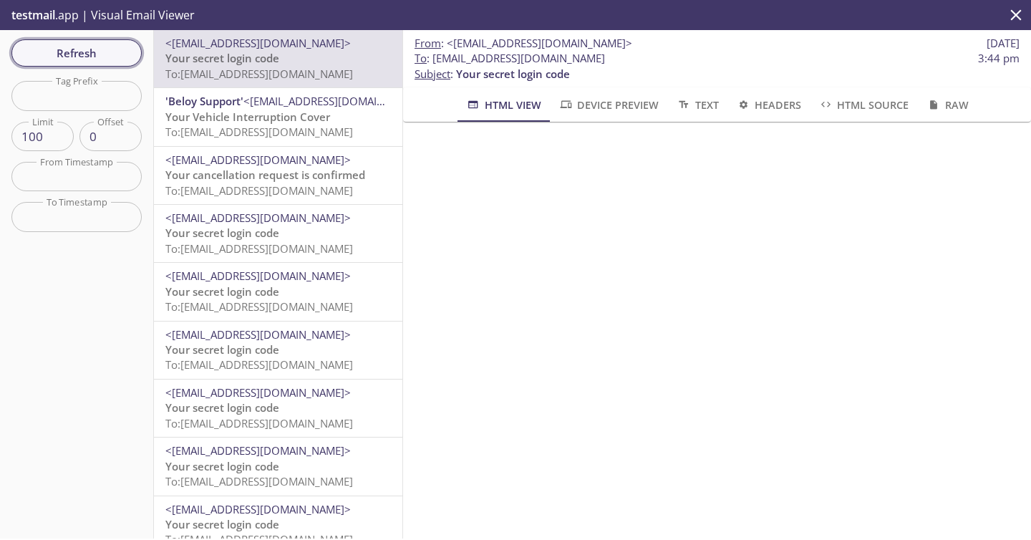
click at [79, 60] on span "Refresh" at bounding box center [76, 53] width 107 height 19
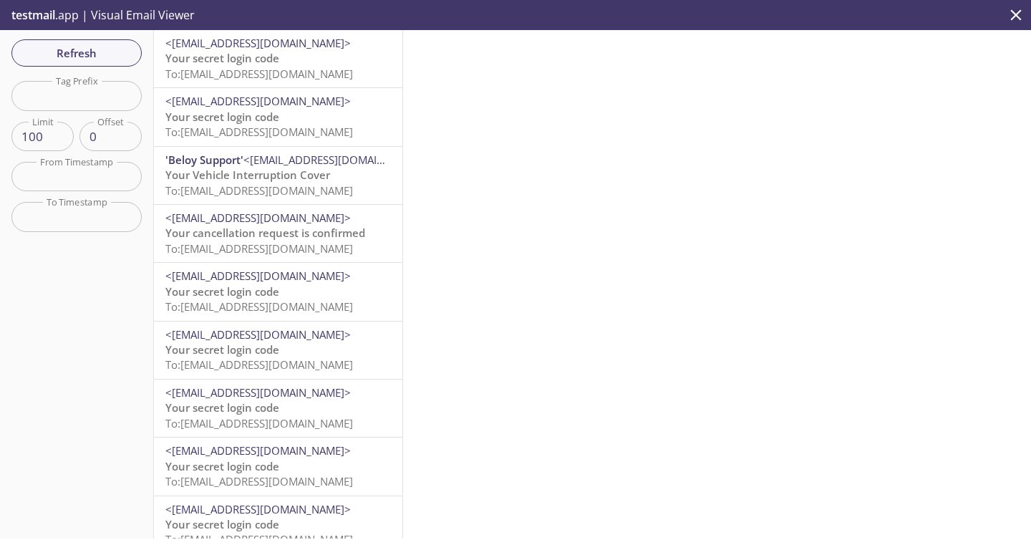
click at [296, 76] on span "To: prodcustomer.sapphire+test48484484878787@inbox.testmail.app" at bounding box center [259, 74] width 188 height 14
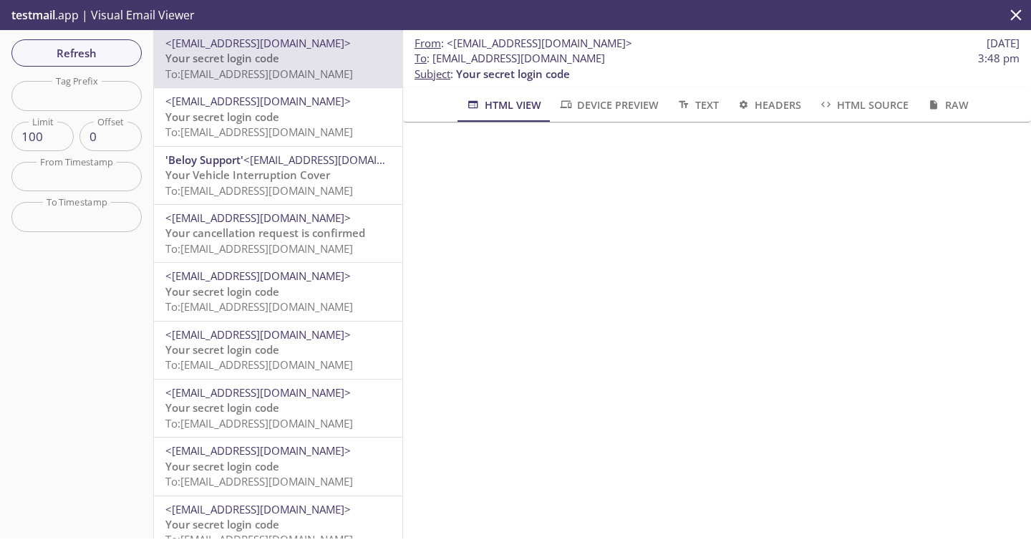
drag, startPoint x: 435, startPoint y: 57, endPoint x: 854, endPoint y: 56, distance: 419.5
click at [867, 61] on span "To : prodcustomer.sapphire+test48484484878787@inbox.testmail.app 3:48 pm" at bounding box center [716, 58] width 605 height 15
copy span "[EMAIL_ADDRESS][DOMAIN_NAME]"
click at [242, 340] on span "<[EMAIL_ADDRESS][DOMAIN_NAME]>" at bounding box center [257, 334] width 185 height 14
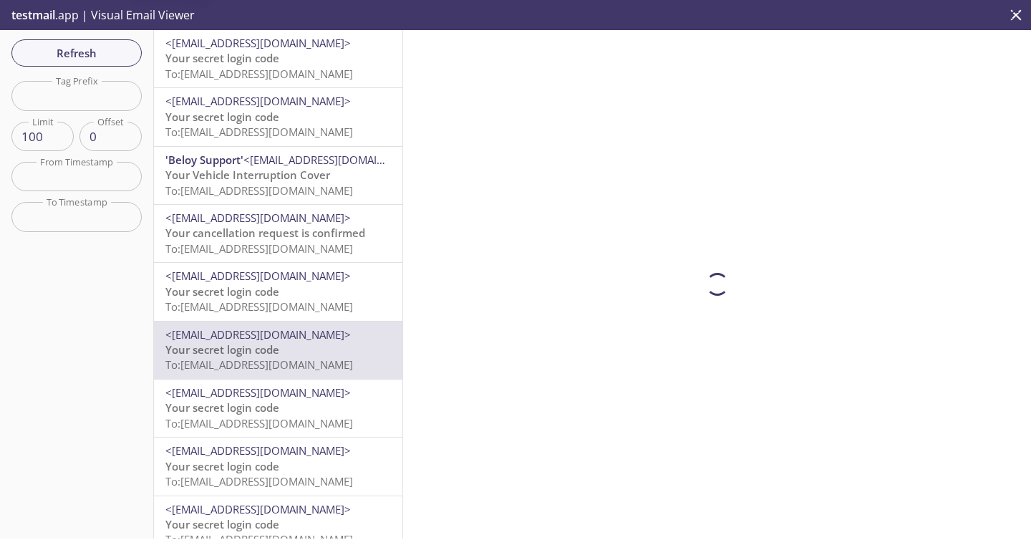
click at [242, 236] on span "Your cancellation request is confirmed" at bounding box center [265, 233] width 200 height 14
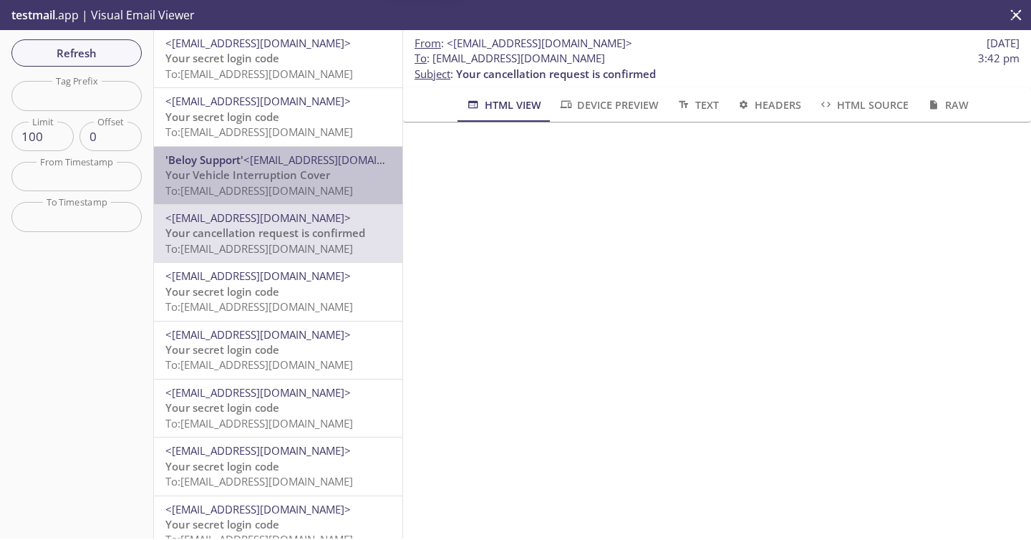
click at [239, 193] on span "To: prodcustomer.sapphire+test48484484878787@inbox.testmail.app" at bounding box center [259, 190] width 188 height 14
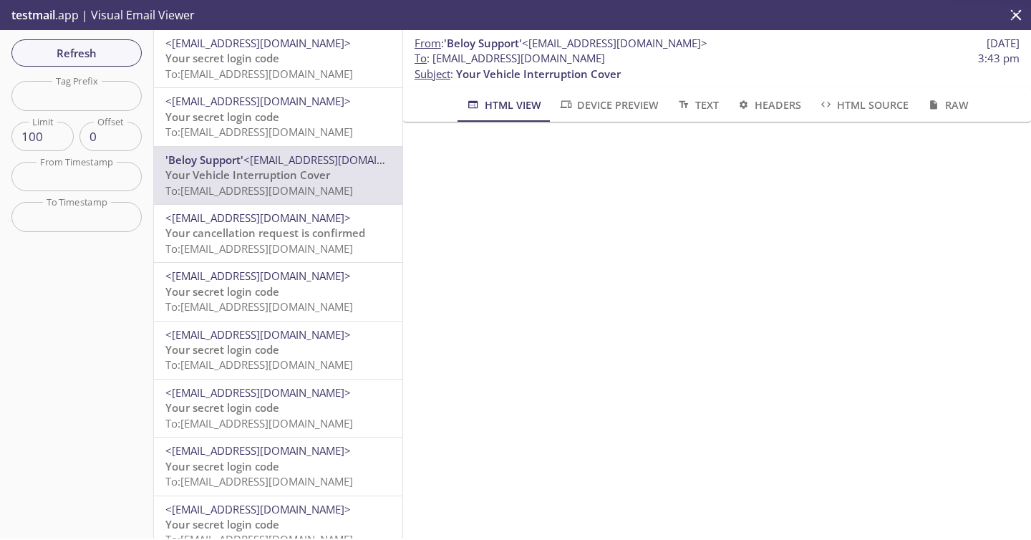
click at [245, 225] on span "<[EMAIL_ADDRESS][DOMAIN_NAME]>" at bounding box center [257, 217] width 185 height 14
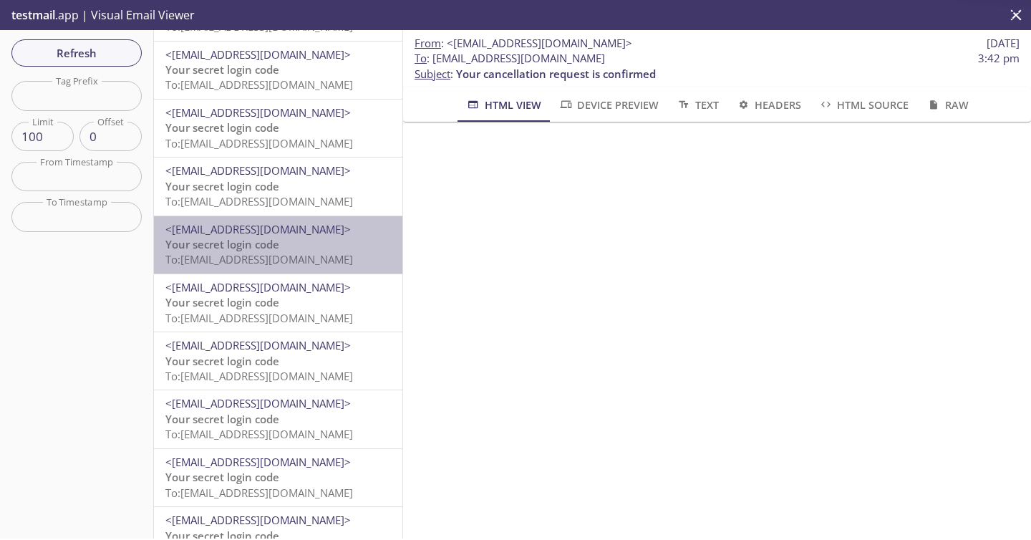
click at [245, 225] on span "<[EMAIL_ADDRESS][DOMAIN_NAME]>" at bounding box center [257, 229] width 185 height 14
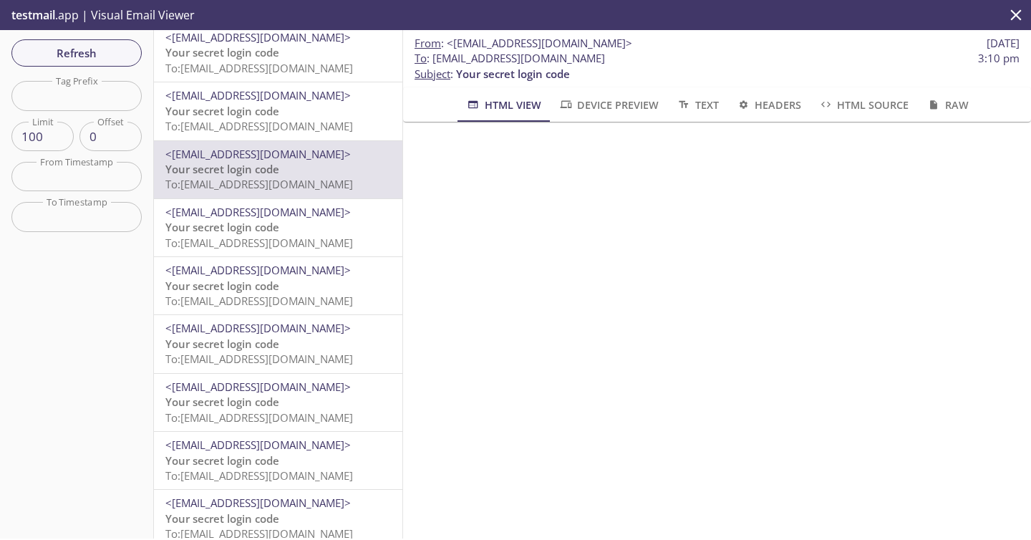
scroll to position [372, 0]
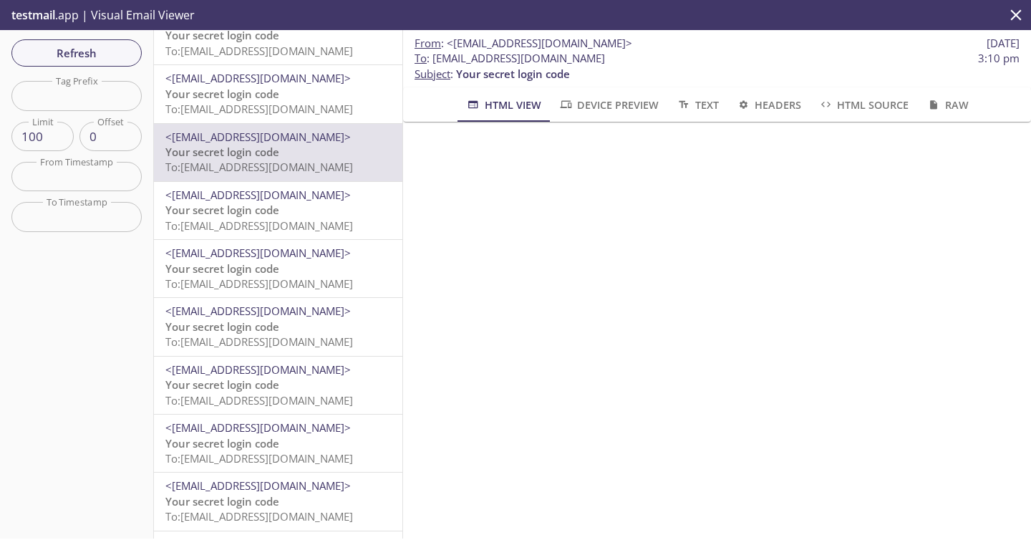
click at [246, 245] on div "<[EMAIL_ADDRESS][DOMAIN_NAME]> Your secret login code To: [EMAIL_ADDRESS][DOMAI…" at bounding box center [278, 268] width 248 height 57
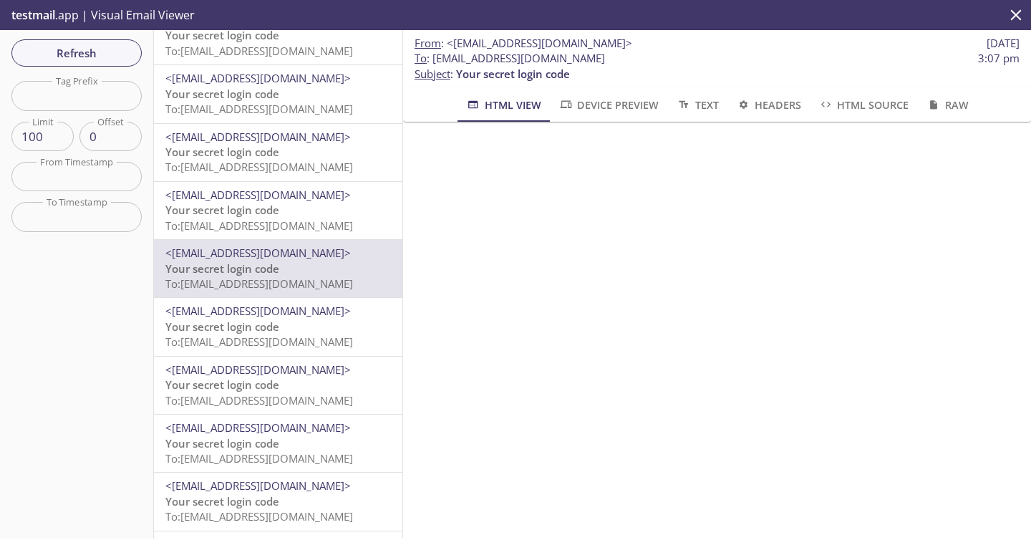
click at [802, 68] on p "To : prodcustomer.sapphire+test48484484878787@inbox.testmail.app 3:07 pm Subjec…" at bounding box center [716, 66] width 605 height 31
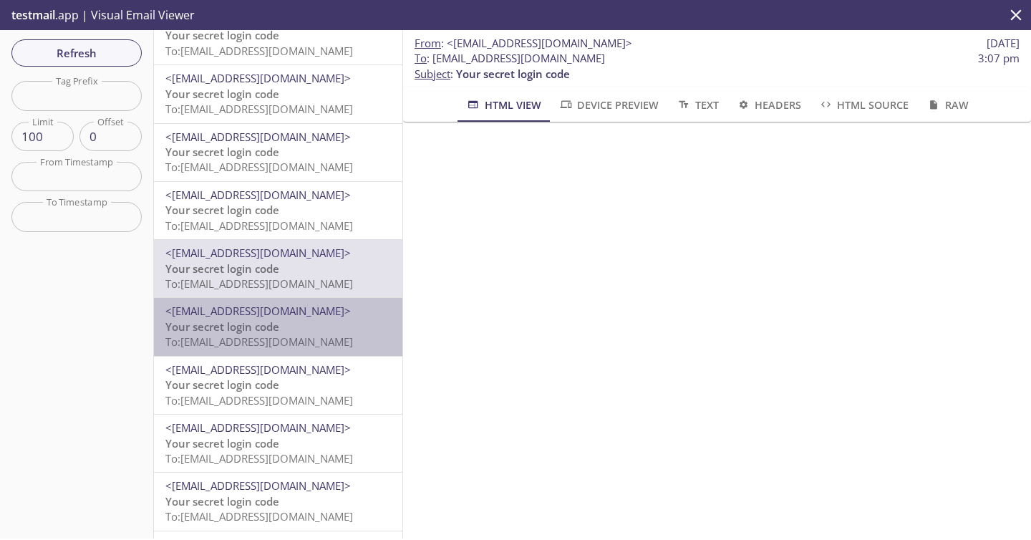
click at [310, 344] on span "To: [EMAIL_ADDRESS][DOMAIN_NAME]" at bounding box center [259, 341] width 188 height 14
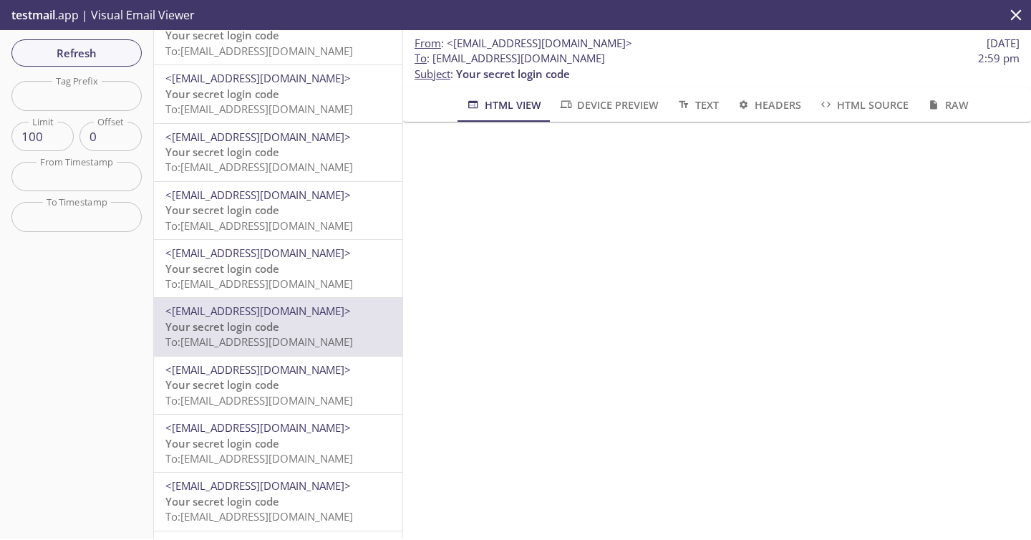
drag, startPoint x: 760, startPoint y: 59, endPoint x: 434, endPoint y: 62, distance: 326.5
click at [434, 62] on span "To : prodcustomer.sapphire+test21032025003@inbox.testmail.app 2:59 pm" at bounding box center [716, 58] width 605 height 15
copy span "[EMAIL_ADDRESS][DOMAIN_NAME]"
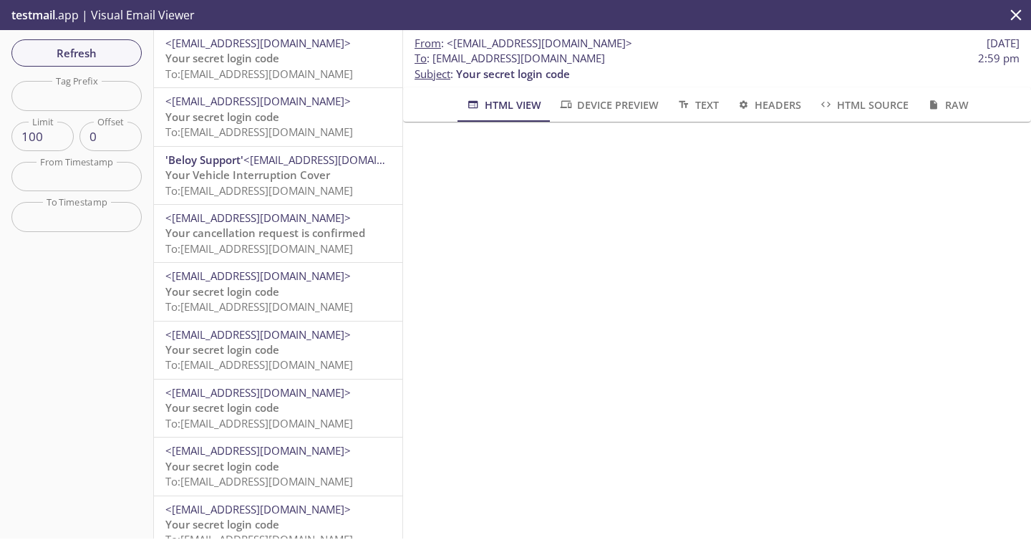
click at [285, 64] on p "Your secret login code To: [EMAIL_ADDRESS][DOMAIN_NAME]" at bounding box center [278, 66] width 226 height 31
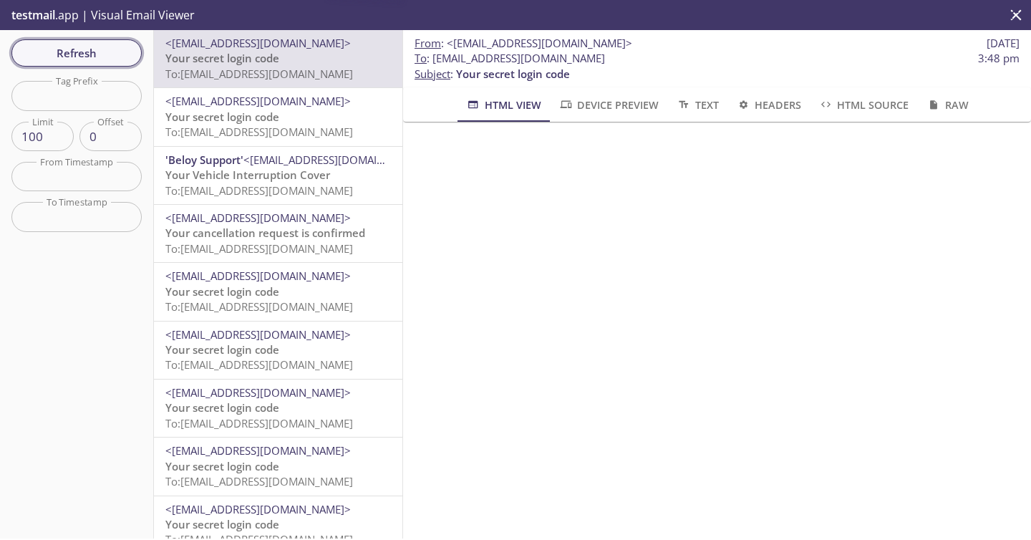
click at [109, 49] on span "Refresh" at bounding box center [76, 53] width 107 height 19
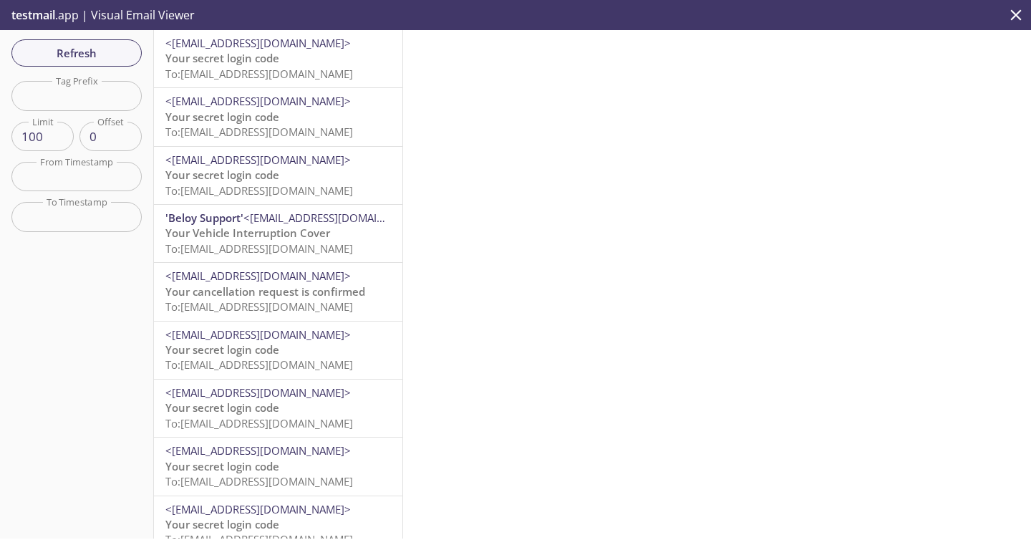
click at [312, 65] on p "Your secret login code To: prodcustomer.sapphire+test21032025003@inbox.testmail…" at bounding box center [278, 66] width 226 height 31
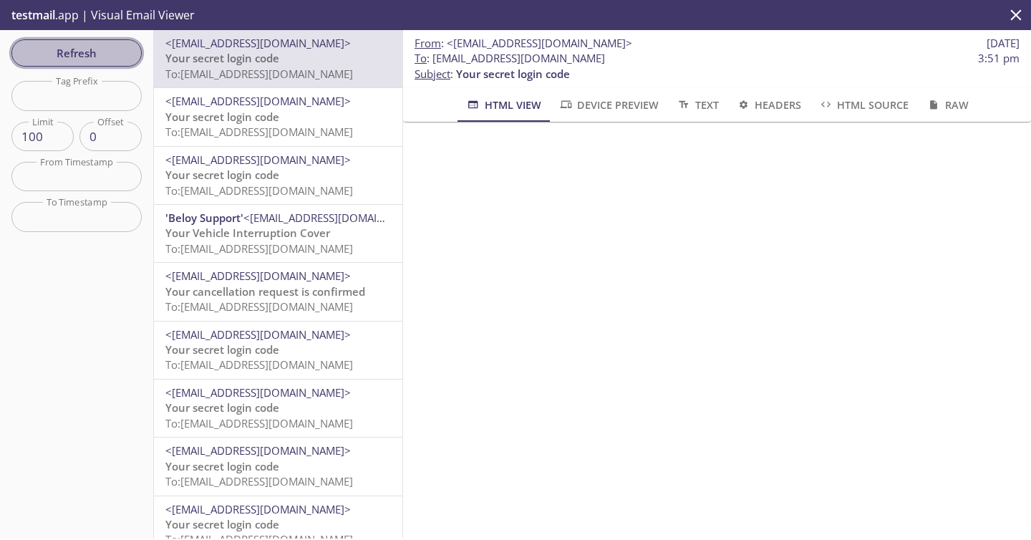
click at [122, 49] on span "Refresh" at bounding box center [76, 53] width 107 height 19
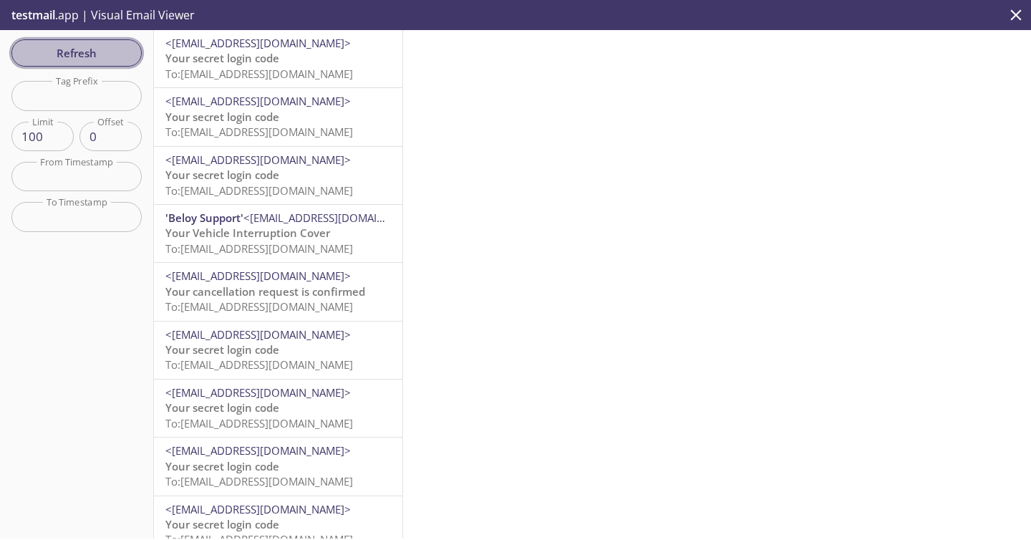
click at [140, 54] on button "Refresh" at bounding box center [76, 52] width 130 height 27
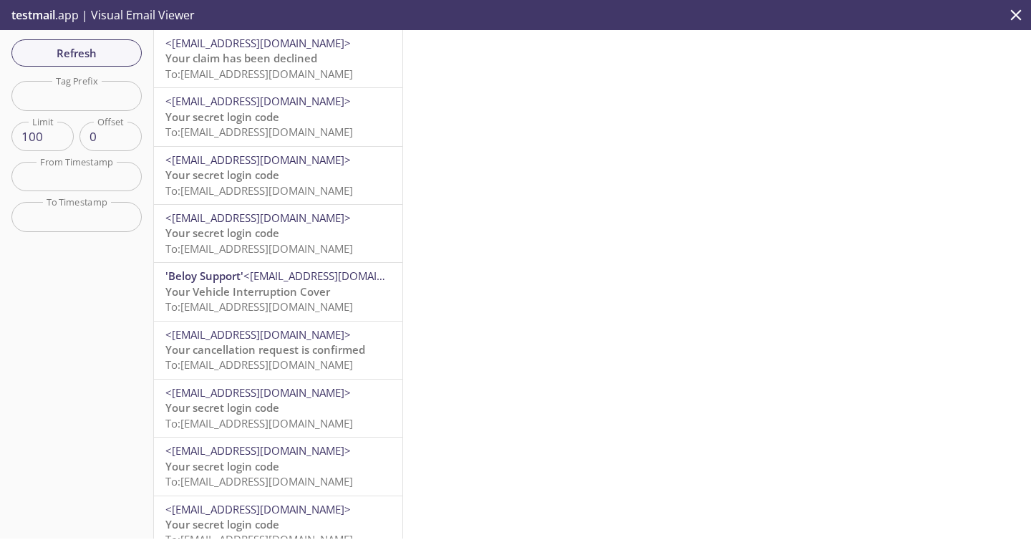
click at [86, 93] on input "text" at bounding box center [76, 95] width 130 height 29
paste input "CLAUBER01479"
type input "CLAUBER01479"
click at [99, 60] on span "Refresh" at bounding box center [76, 53] width 107 height 19
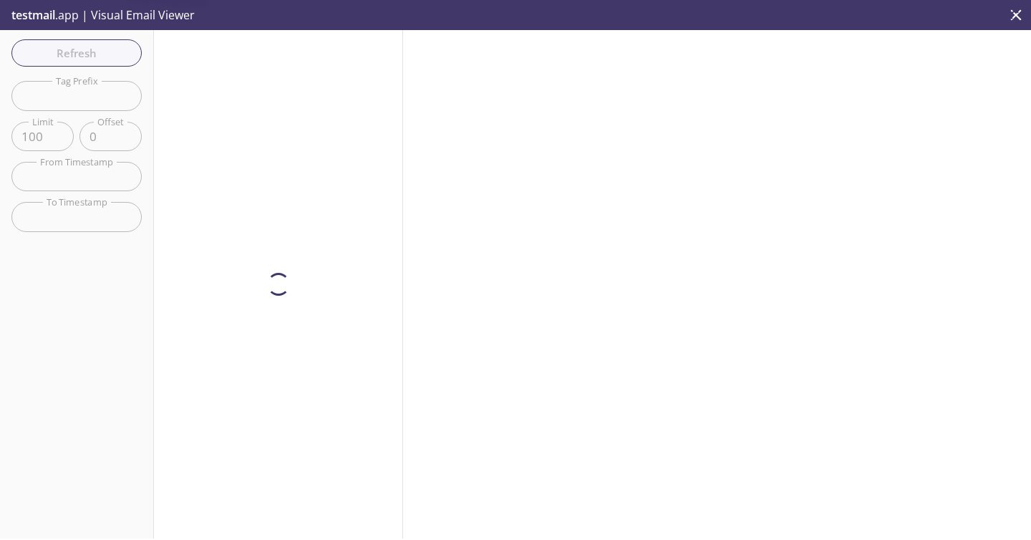
click at [273, 70] on div at bounding box center [278, 284] width 249 height 508
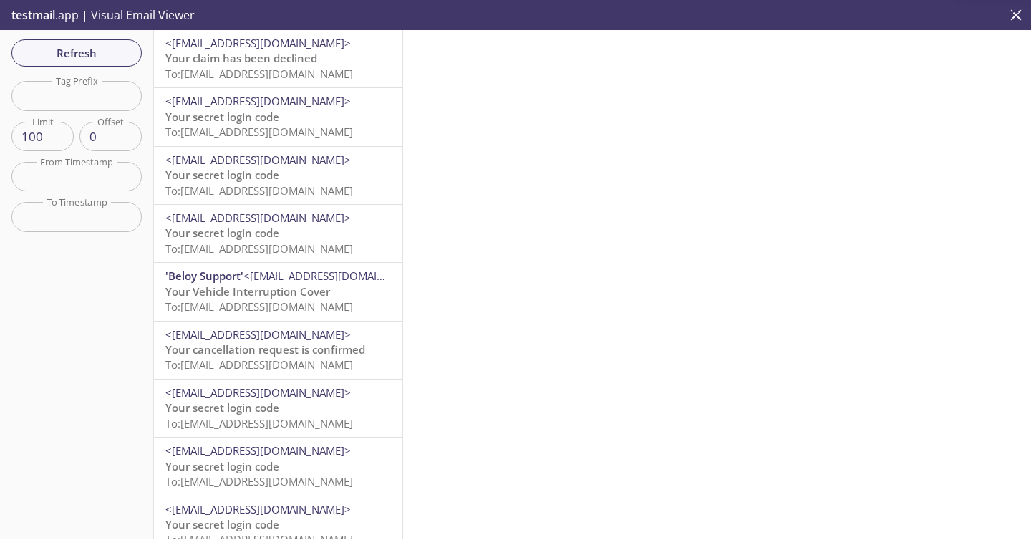
click at [346, 76] on span "To: [EMAIL_ADDRESS][DOMAIN_NAME]" at bounding box center [259, 74] width 188 height 14
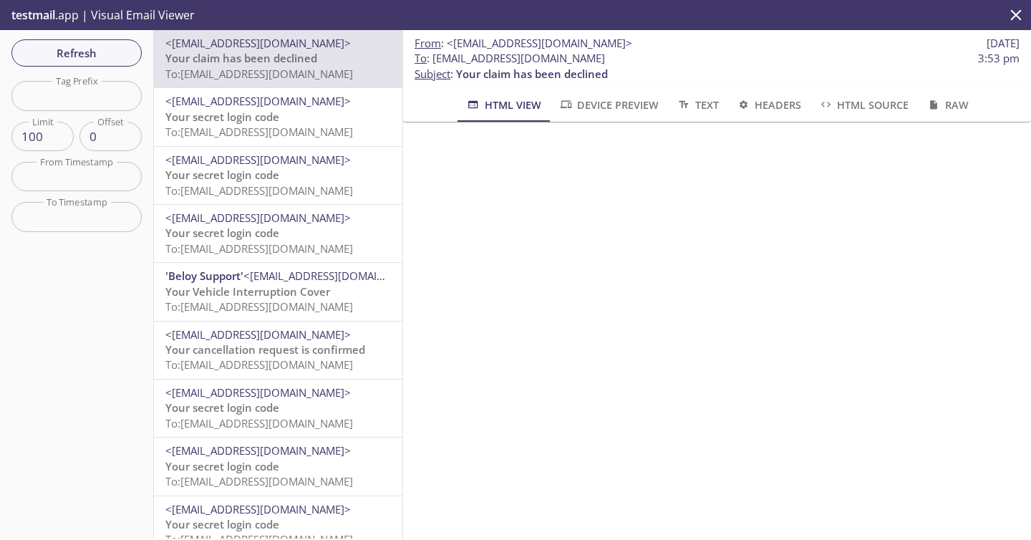
scroll to position [536, 0]
drag, startPoint x: 434, startPoint y: 61, endPoint x: 777, endPoint y: 52, distance: 343.0
click at [777, 52] on span "To : prodcustomer.sapphire+test21032025003@inbox.testmail.app 3:53 pm" at bounding box center [716, 58] width 605 height 15
copy span "[EMAIL_ADDRESS][DOMAIN_NAME]"
click at [85, 52] on span "Refresh" at bounding box center [76, 53] width 107 height 19
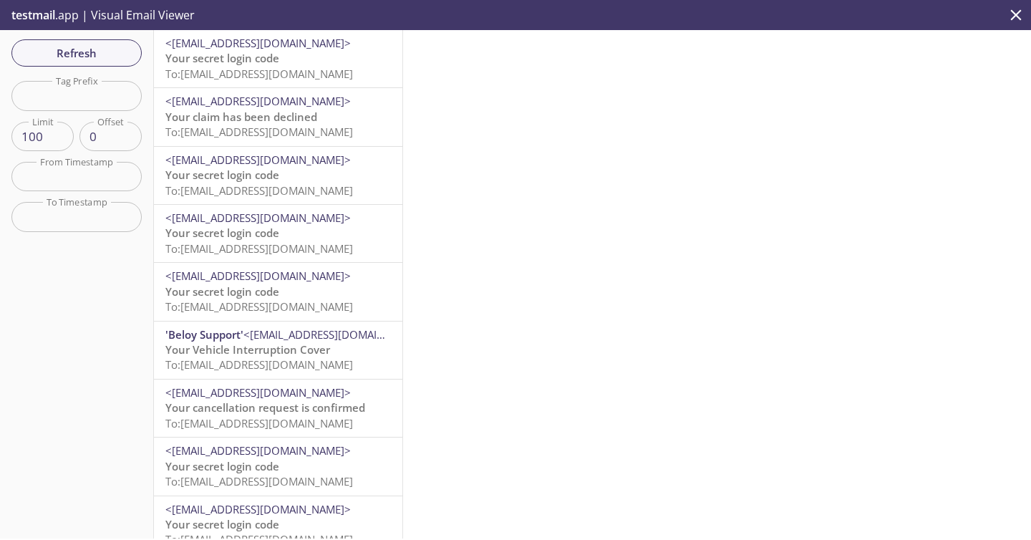
click at [303, 72] on span "To: [EMAIL_ADDRESS][DOMAIN_NAME]" at bounding box center [259, 74] width 188 height 14
